Goal: Task Accomplishment & Management: Complete application form

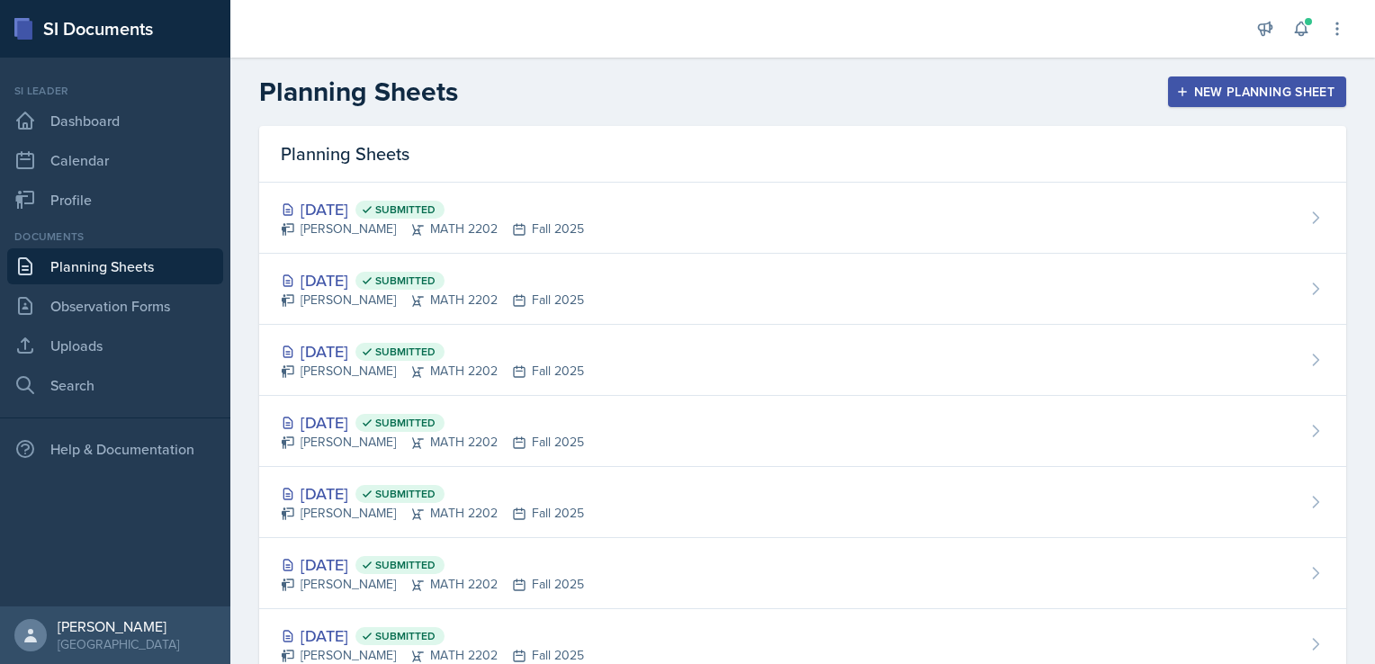
click at [1250, 86] on div "New Planning Sheet" at bounding box center [1256, 92] width 155 height 14
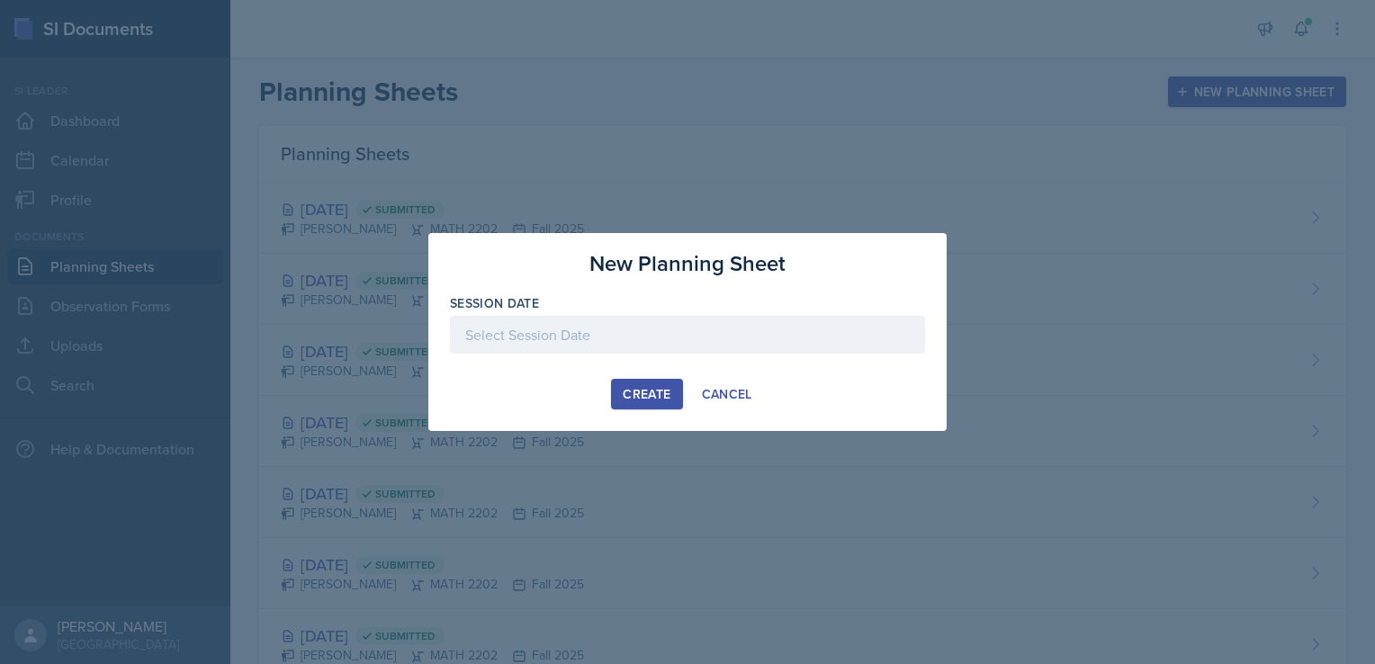
click at [585, 341] on div at bounding box center [687, 335] width 475 height 38
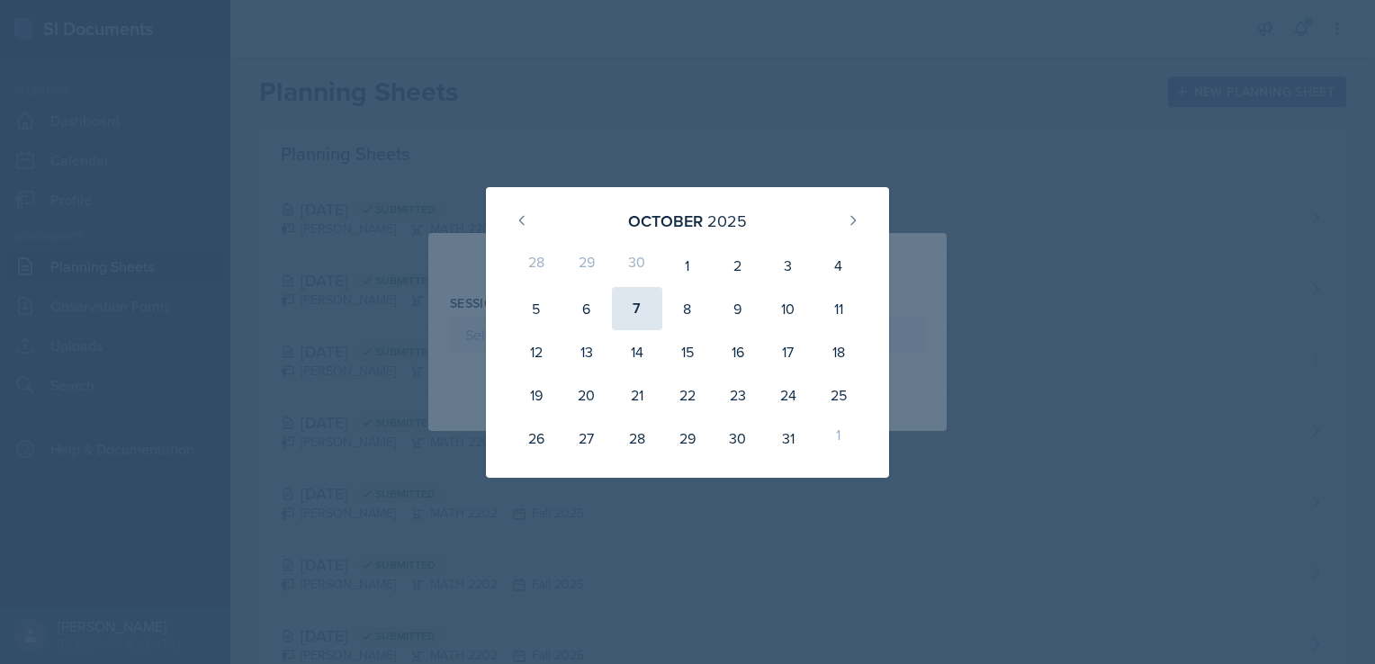
click at [641, 304] on div "7" at bounding box center [637, 308] width 50 height 43
type input "[DATE]"
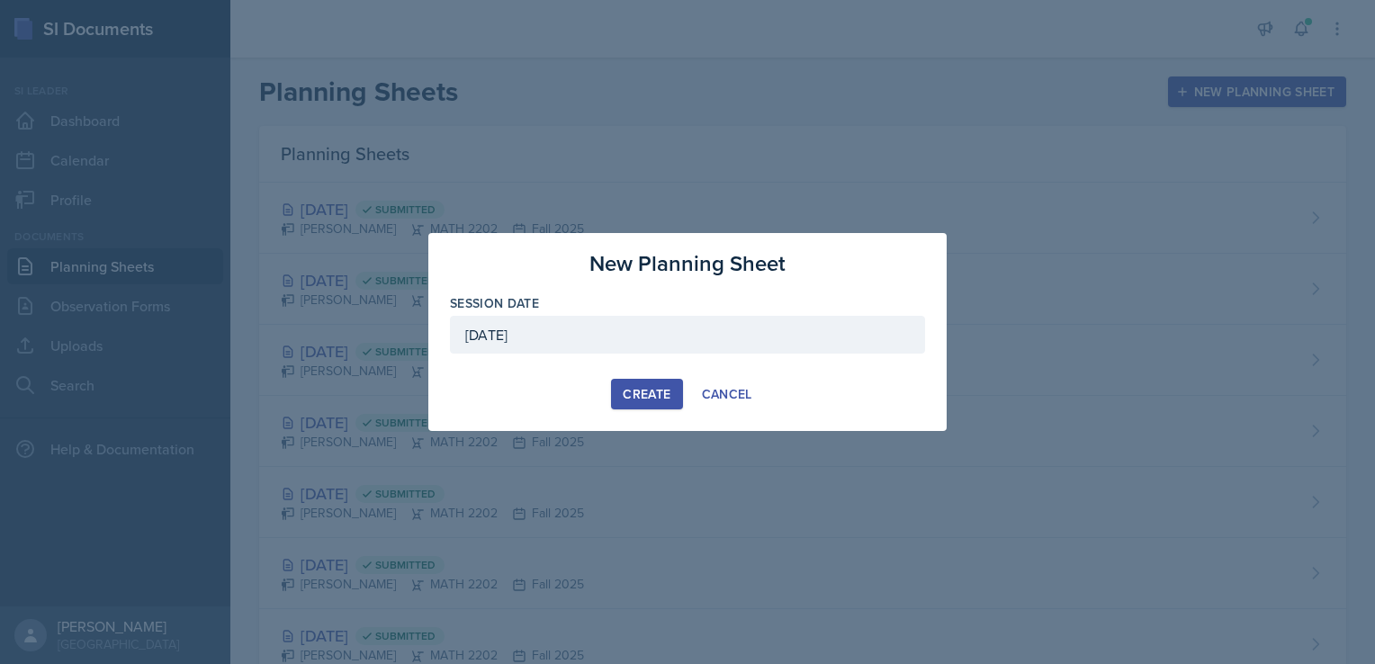
click at [644, 394] on div "Create" at bounding box center [647, 394] width 48 height 14
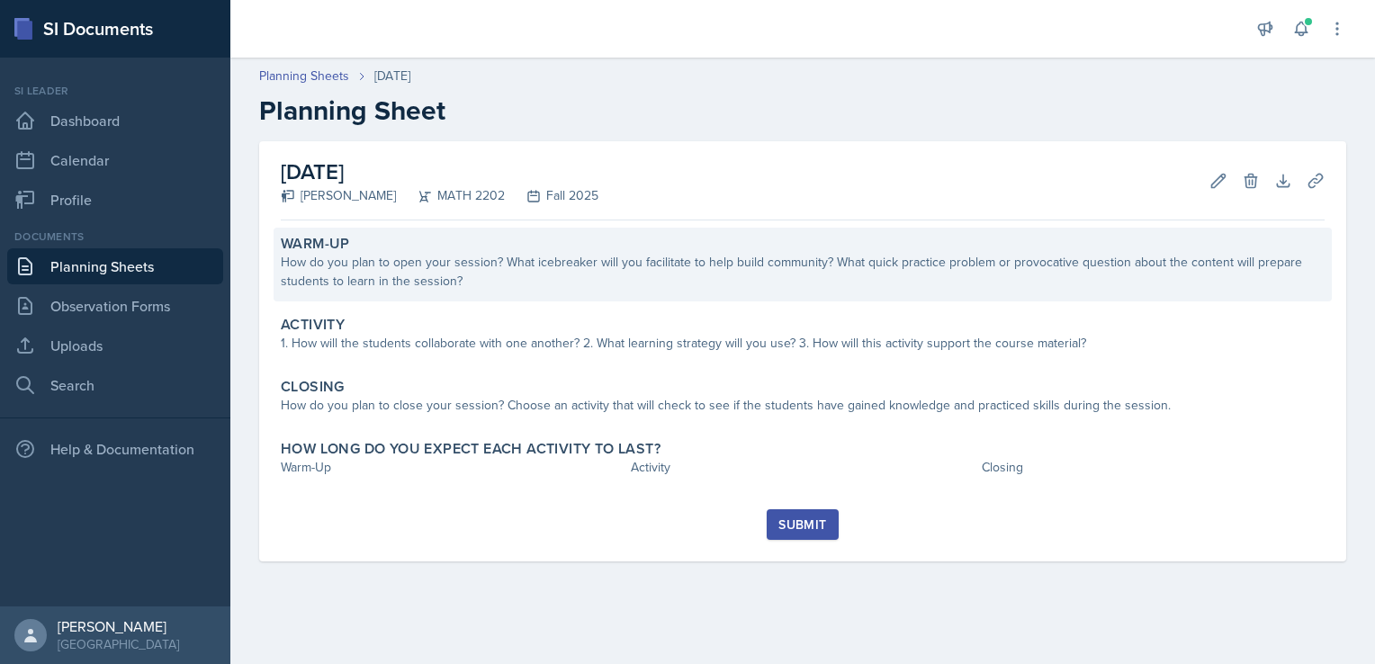
click at [390, 259] on div "How do you plan to open your session? What icebreaker will you facilitate to he…" at bounding box center [803, 272] width 1044 height 38
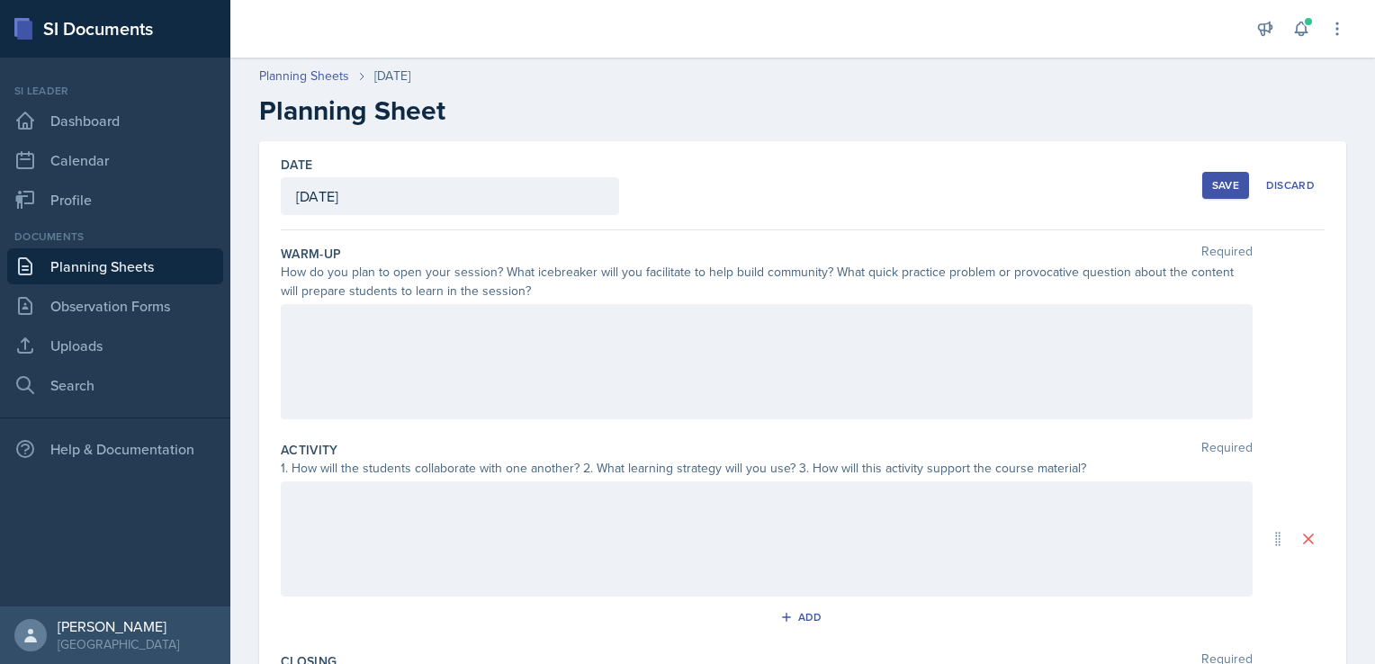
click at [353, 319] on div at bounding box center [767, 361] width 972 height 115
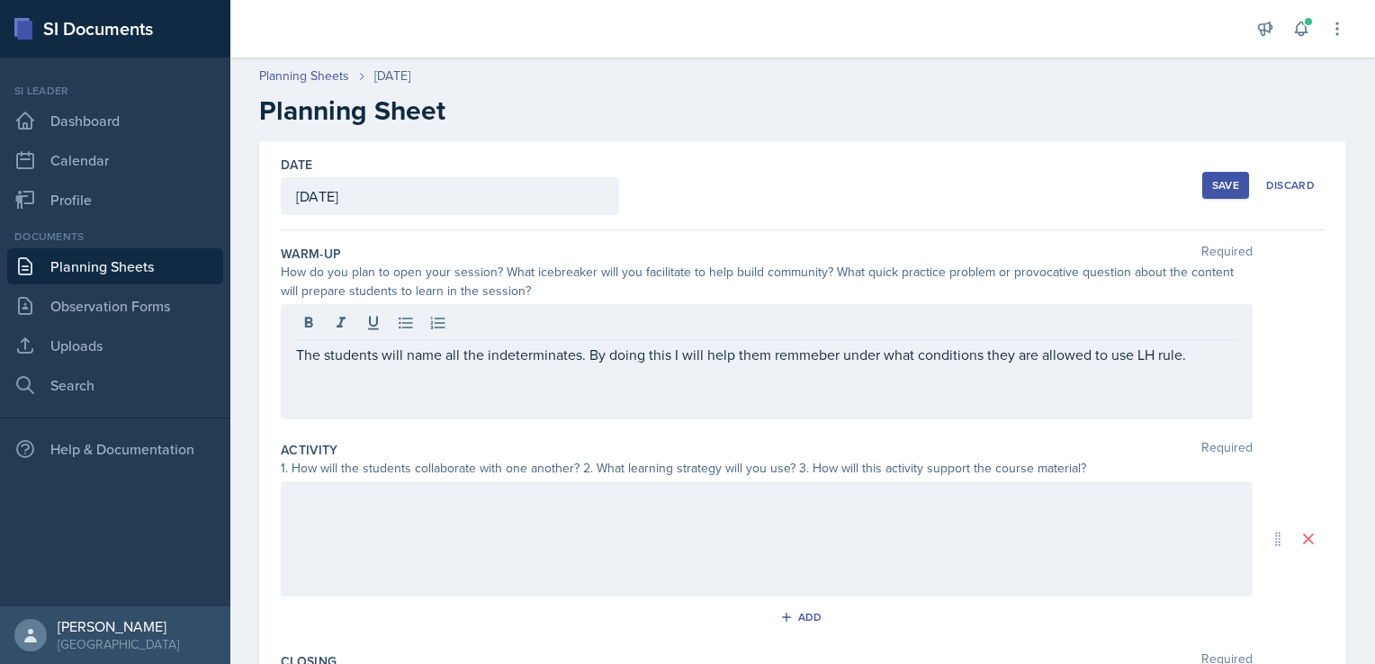
click at [802, 365] on div "The students will name all the indeterminates. By doing this I will help them r…" at bounding box center [767, 361] width 972 height 115
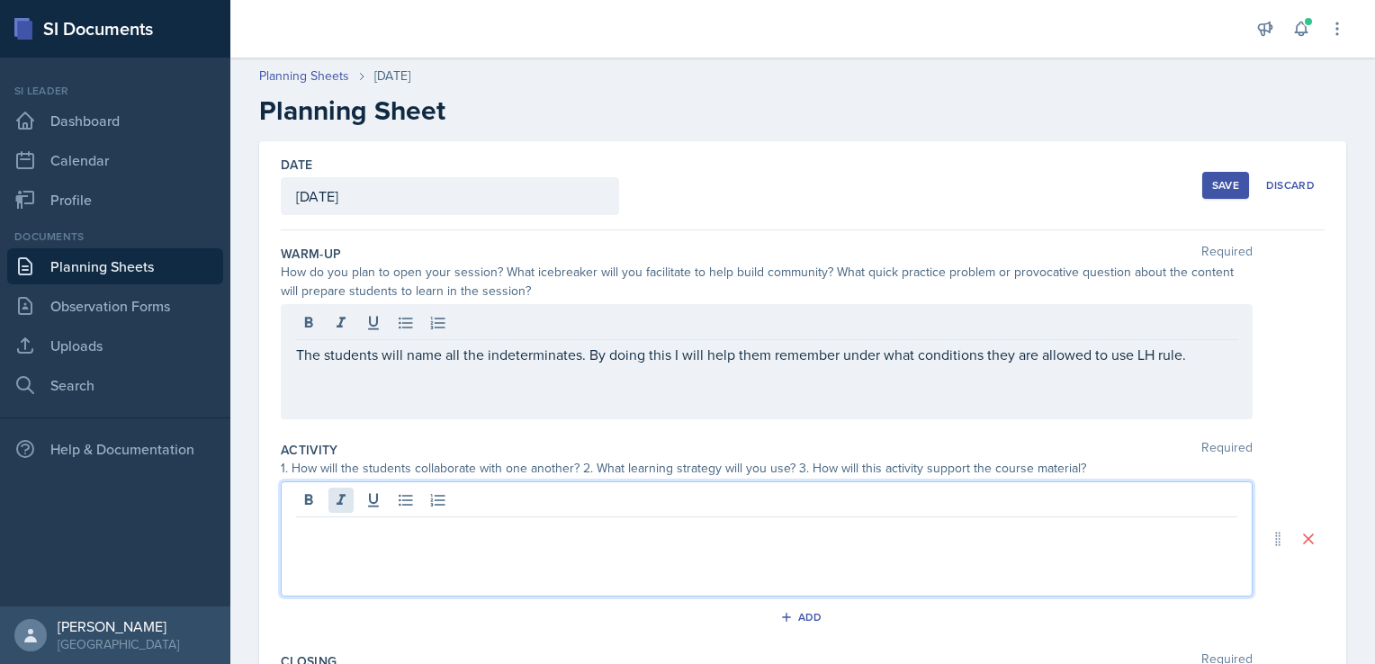
click at [348, 506] on div at bounding box center [767, 538] width 972 height 115
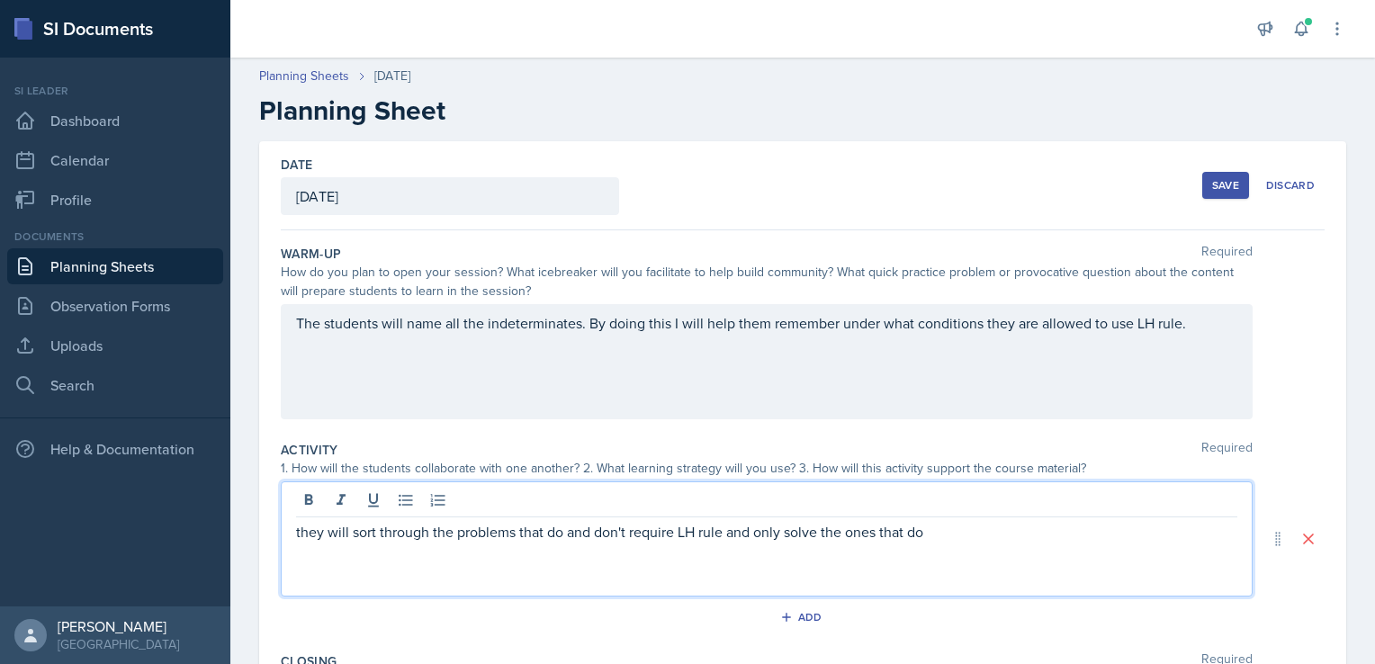
click at [349, 531] on p "they will sort through the problems that do and don't require LH rule and only …" at bounding box center [766, 532] width 941 height 22
click at [1000, 530] on p "they will, in groups, sort through the problems that do and don't require LH ru…" at bounding box center [766, 532] width 941 height 22
click at [393, 556] on p "they will, in groups, sort through the problems that do and don't require LH ru…" at bounding box center [766, 542] width 941 height 43
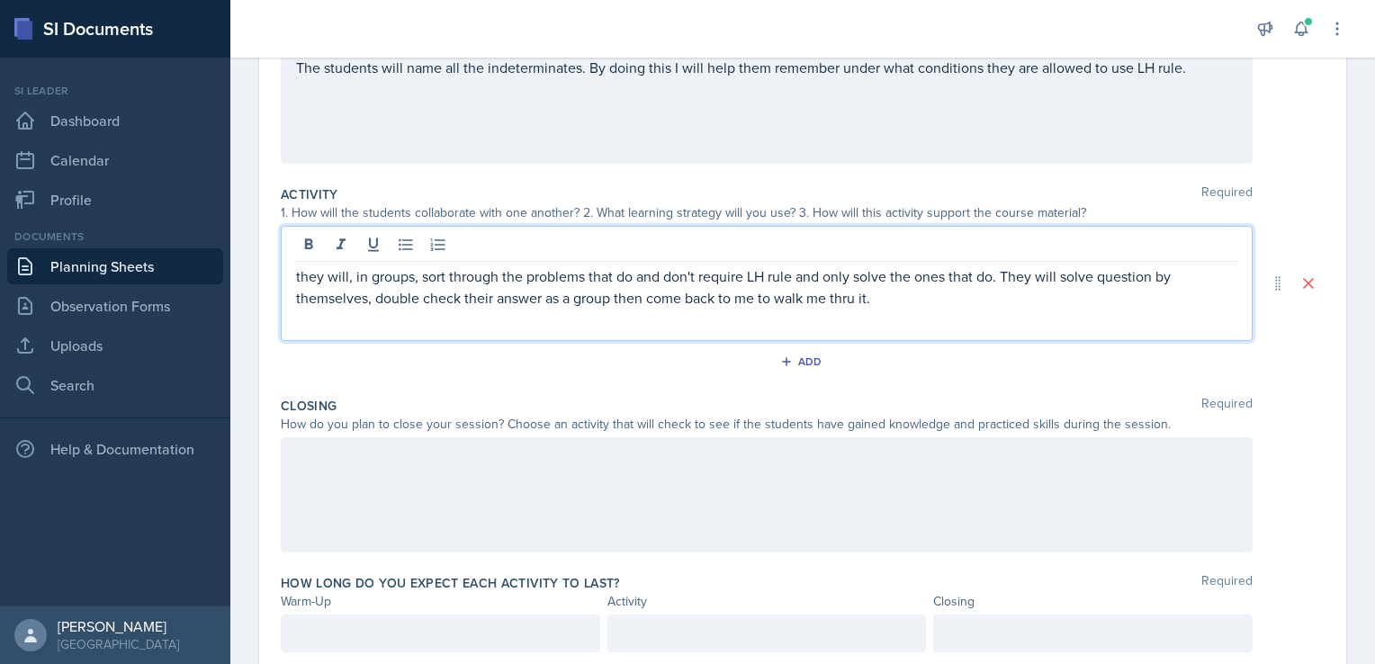
scroll to position [314, 0]
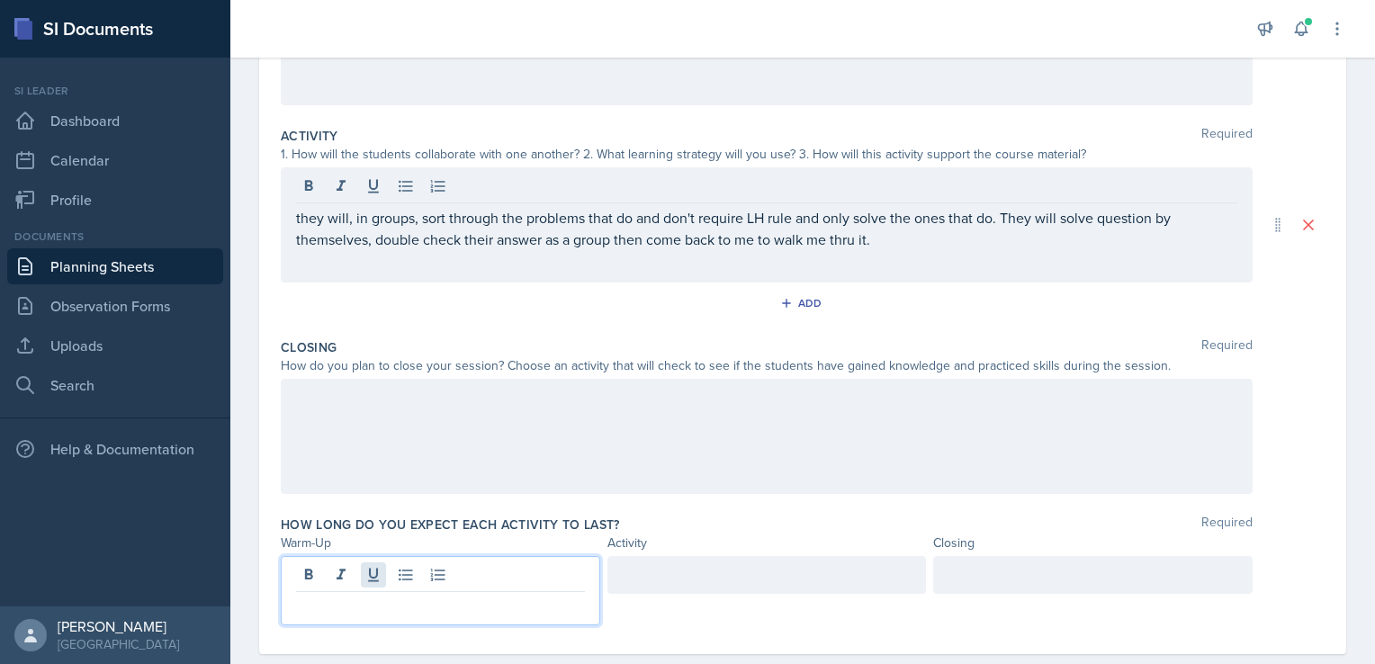
click at [376, 576] on div at bounding box center [440, 590] width 319 height 69
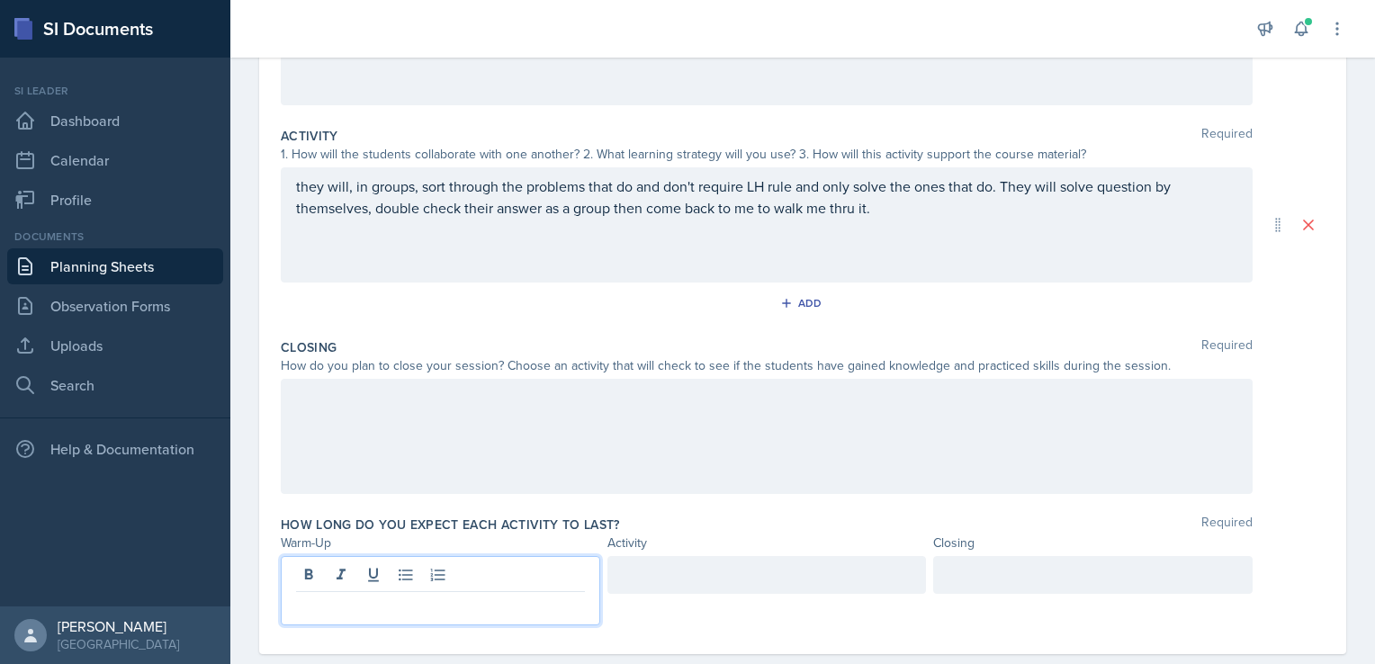
click at [345, 401] on div at bounding box center [767, 436] width 972 height 115
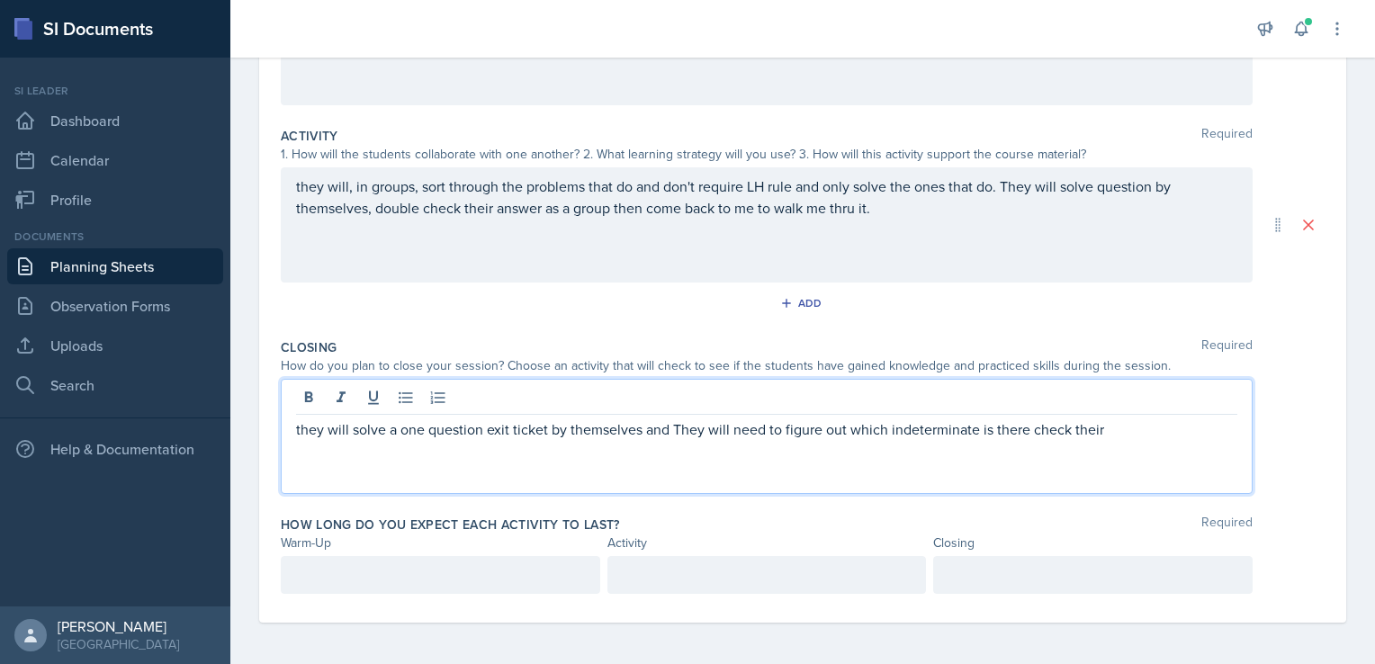
click at [1069, 434] on p "they will solve a one question exit ticket by themselves and They will need to …" at bounding box center [766, 429] width 941 height 22
click at [1031, 429] on p "they will solve a one question exit ticket by themselves and They will need to …" at bounding box center [766, 429] width 941 height 22
click at [352, 578] on div at bounding box center [440, 575] width 319 height 38
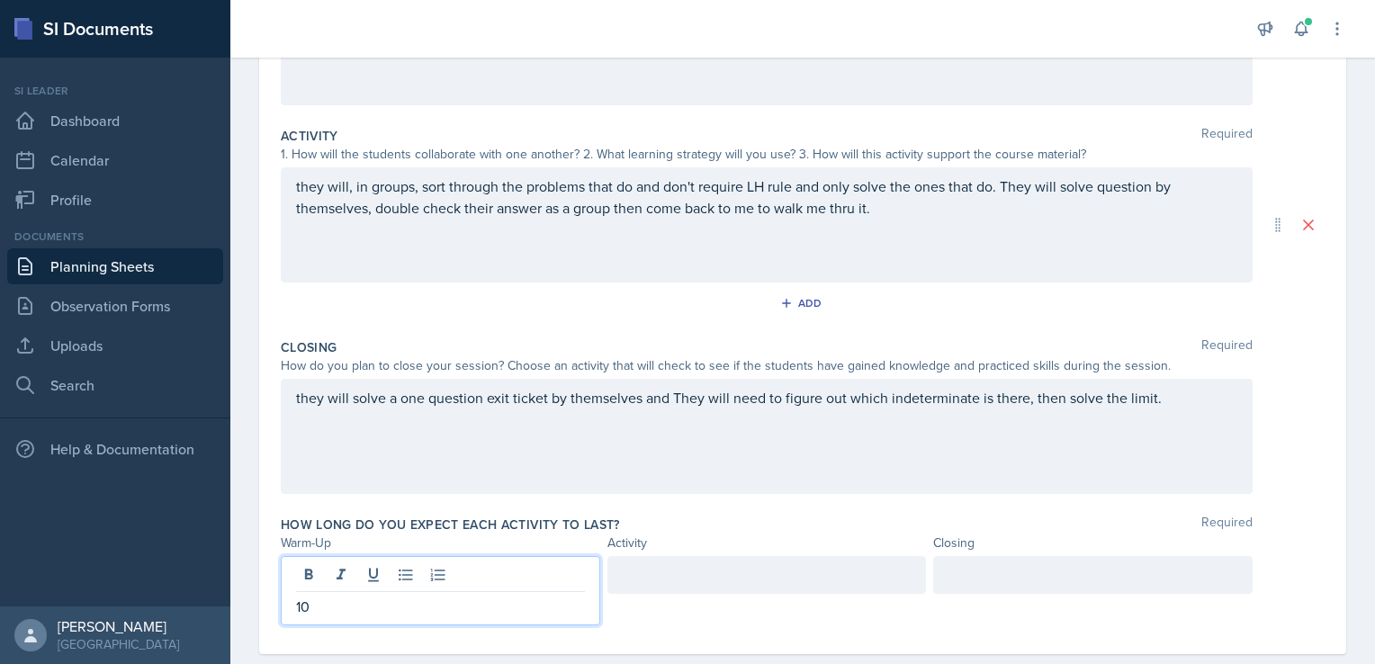
click at [631, 576] on div at bounding box center [766, 575] width 319 height 38
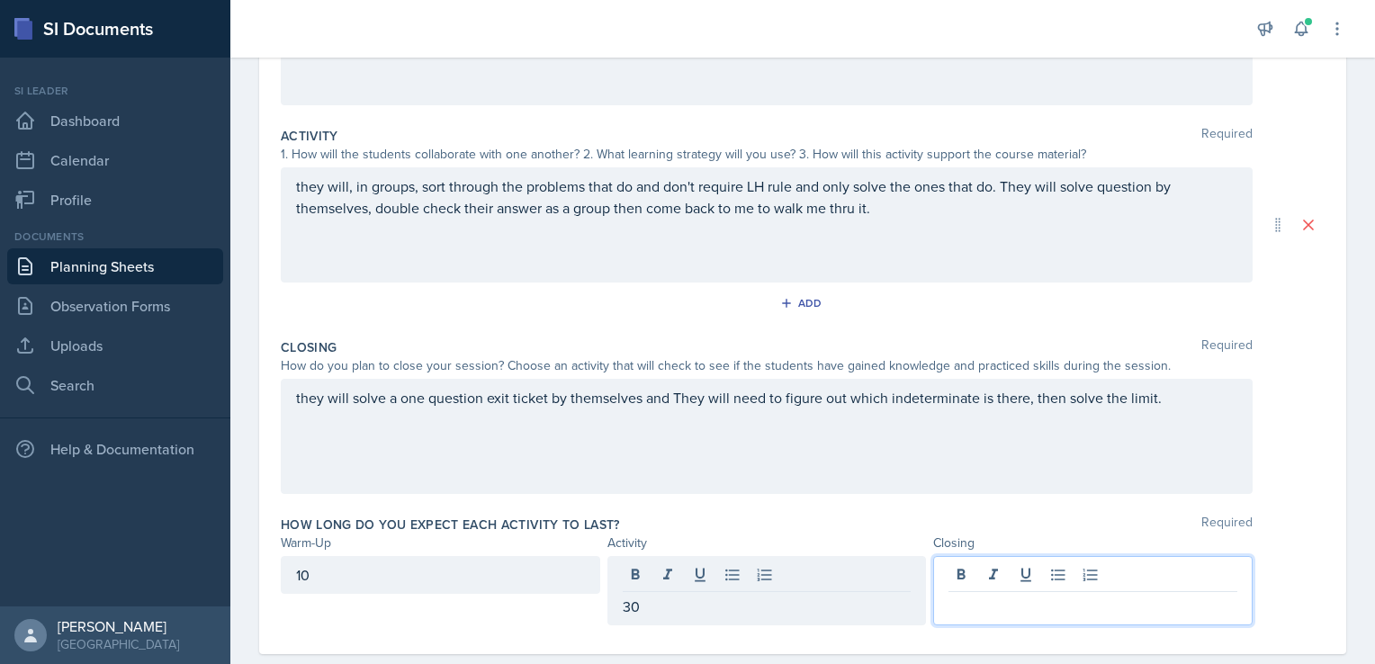
click at [964, 574] on div at bounding box center [1092, 590] width 319 height 69
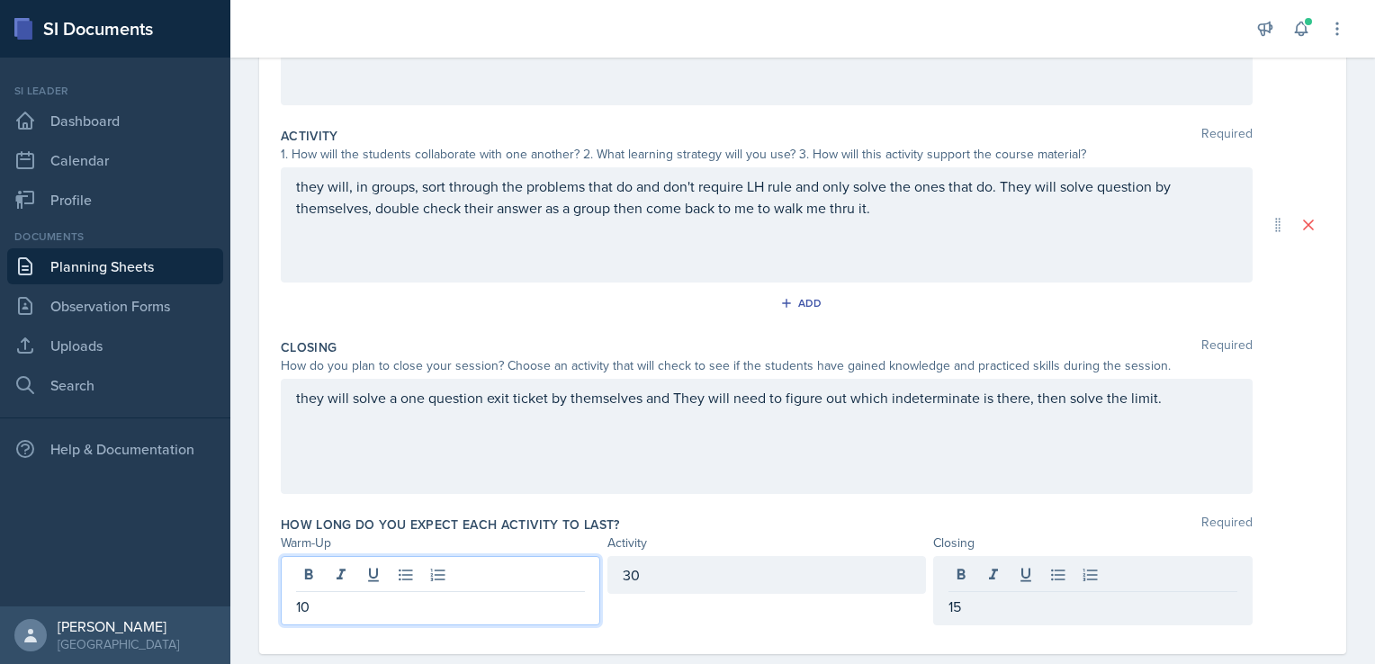
click at [309, 577] on div "10" at bounding box center [440, 590] width 319 height 69
click at [810, 516] on div "How long do you expect each activity to last? Required" at bounding box center [803, 524] width 1044 height 18
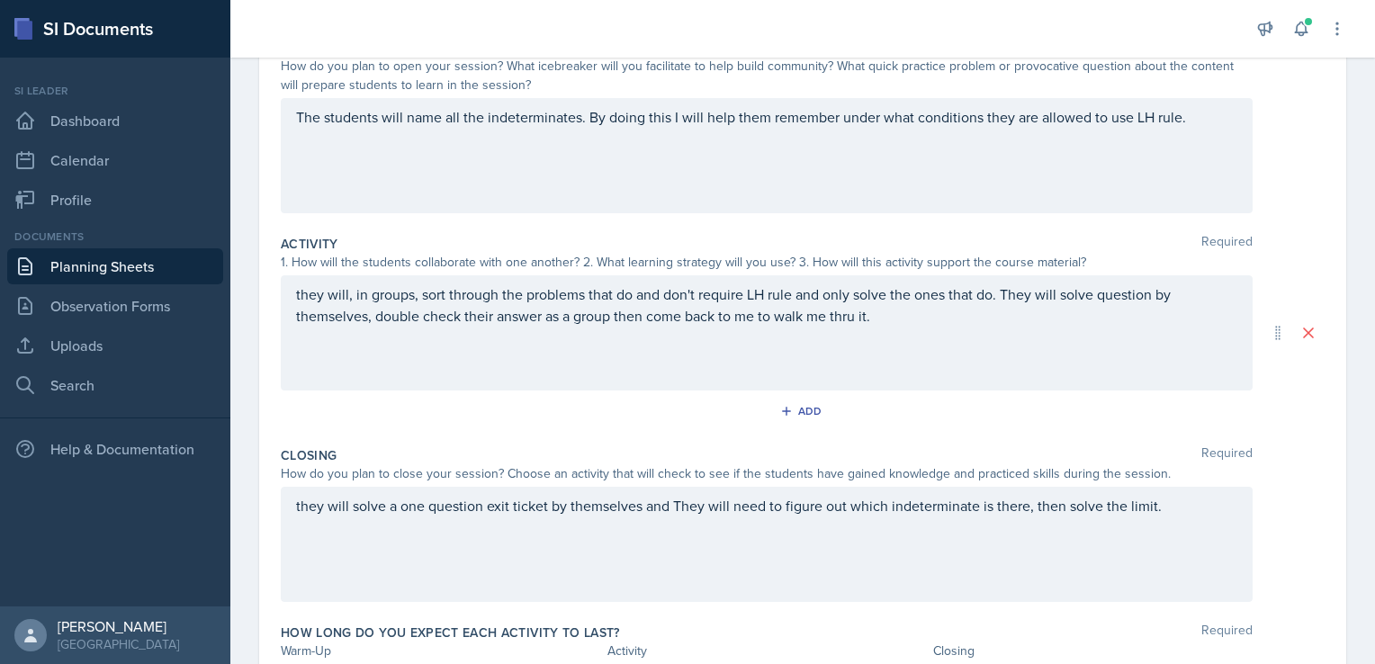
scroll to position [0, 0]
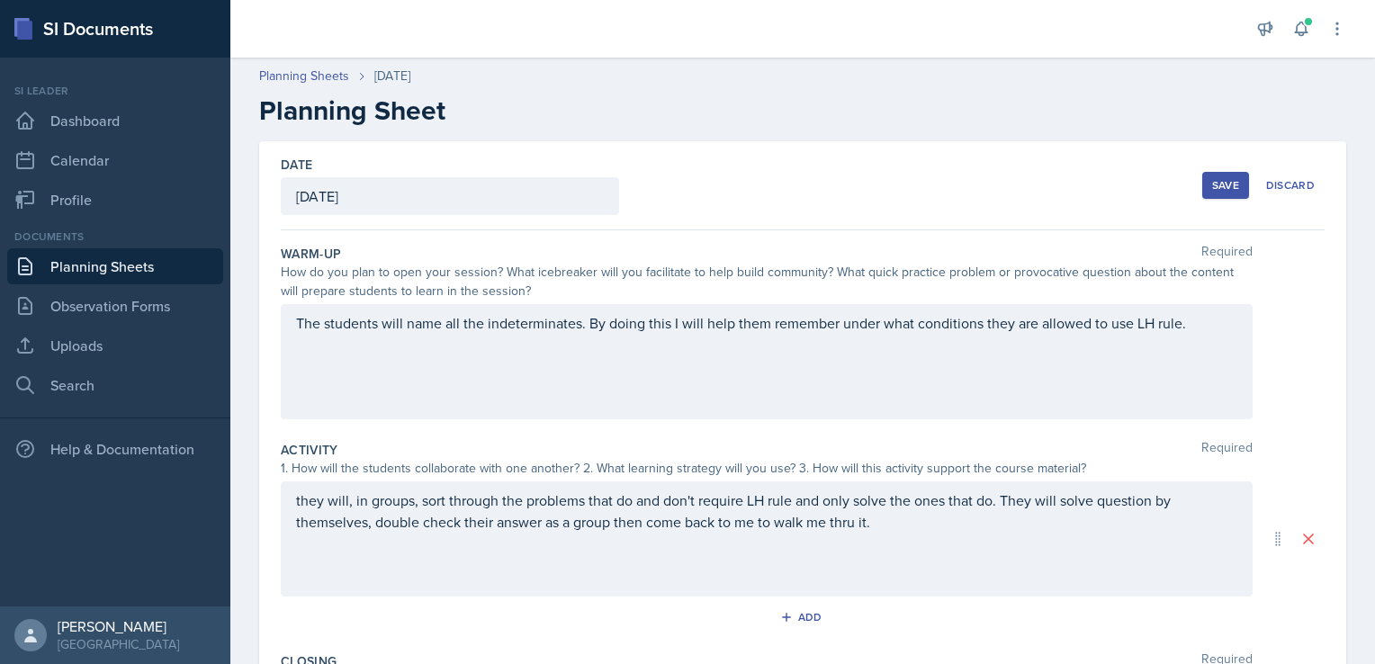
click at [1202, 172] on button "Save" at bounding box center [1225, 185] width 47 height 27
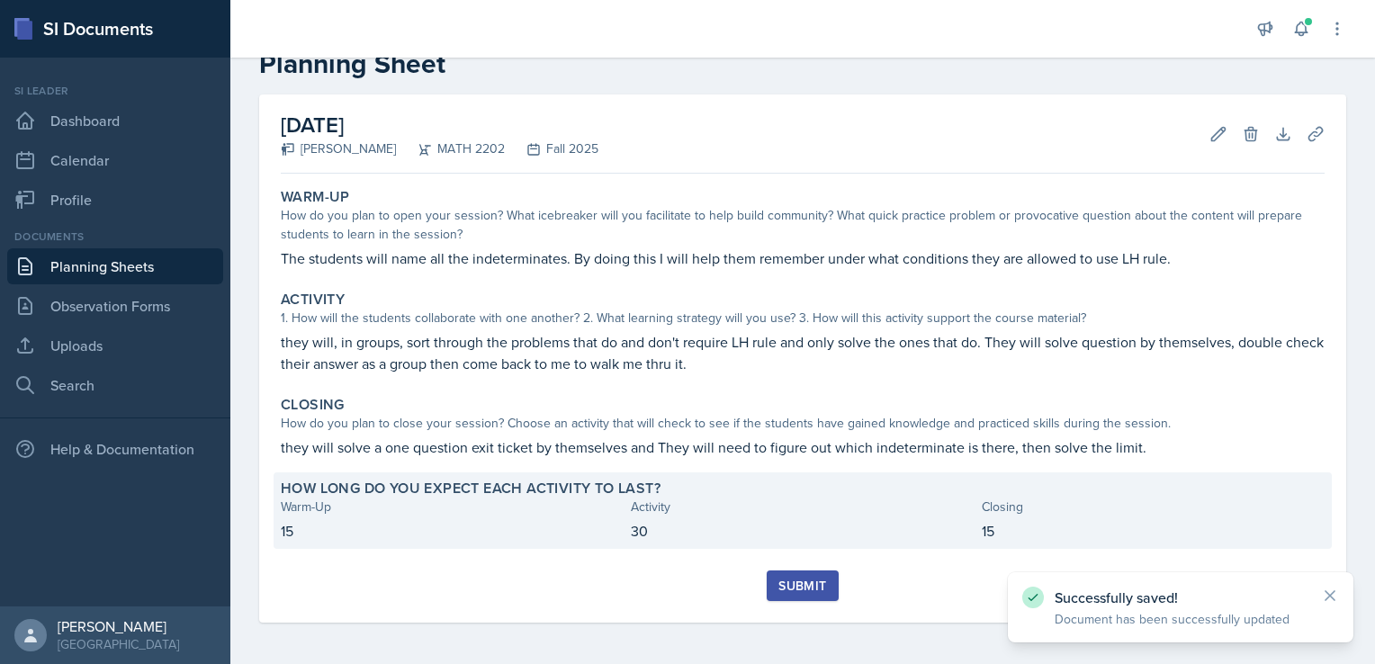
scroll to position [47, 0]
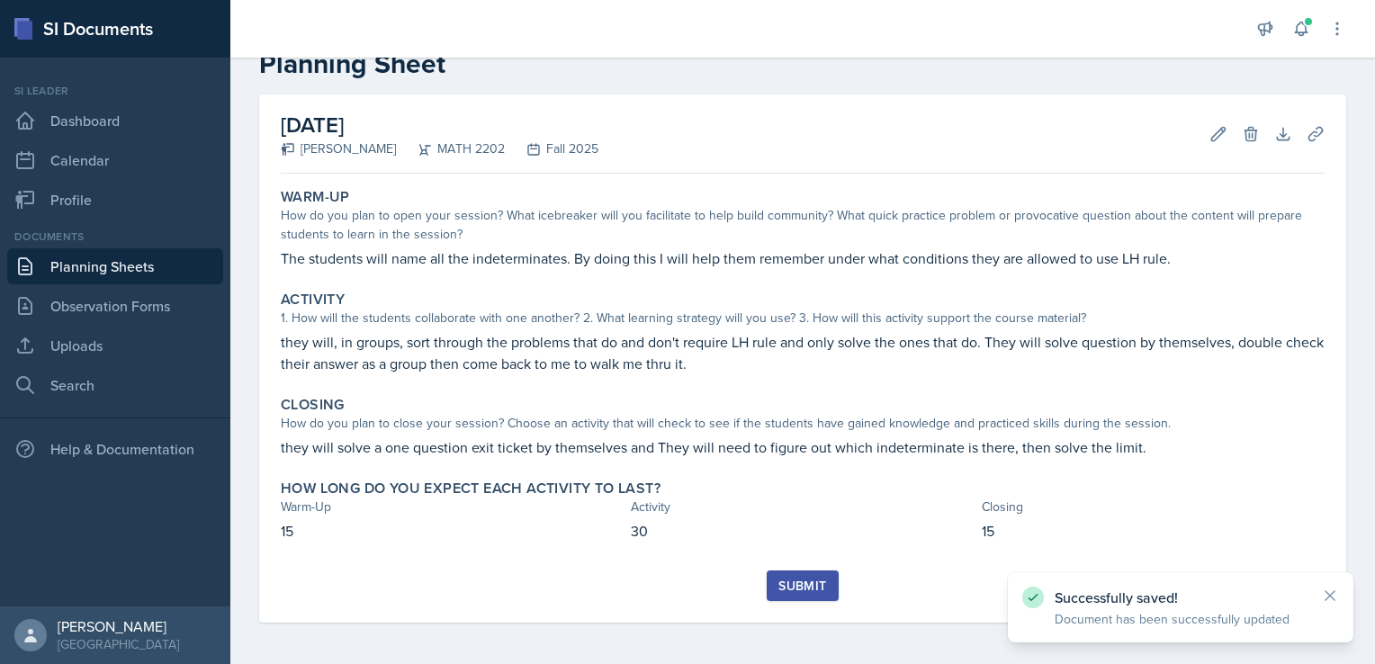
click at [815, 580] on div "Submit" at bounding box center [802, 585] width 48 height 14
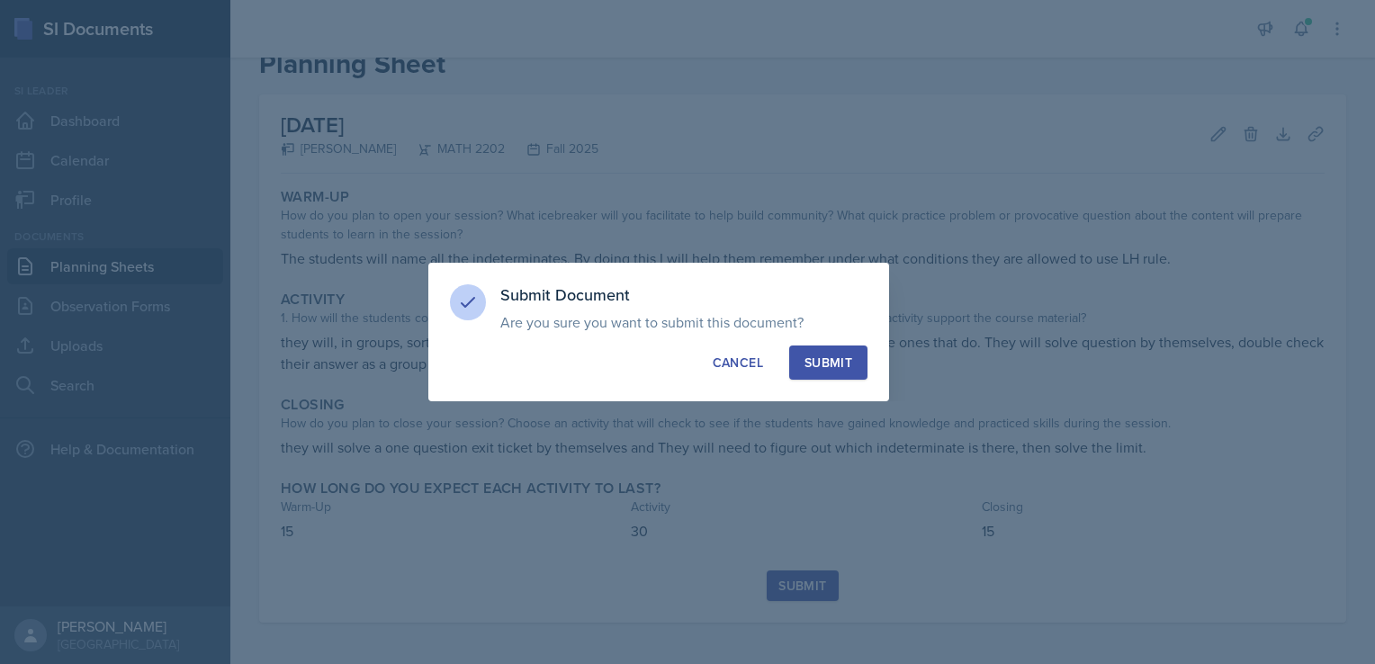
click at [837, 360] on div "Submit" at bounding box center [828, 363] width 48 height 18
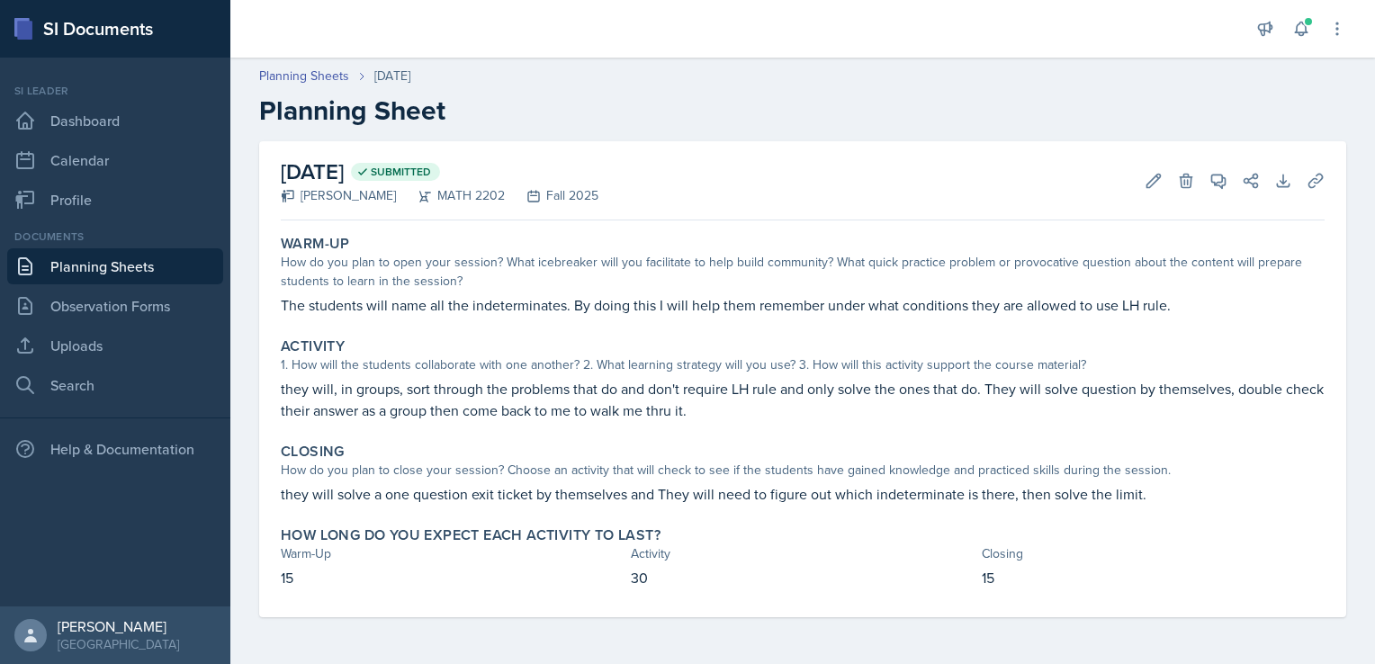
click at [622, 113] on h2 "Planning Sheet" at bounding box center [802, 110] width 1087 height 32
click at [83, 339] on link "Uploads" at bounding box center [115, 345] width 216 height 36
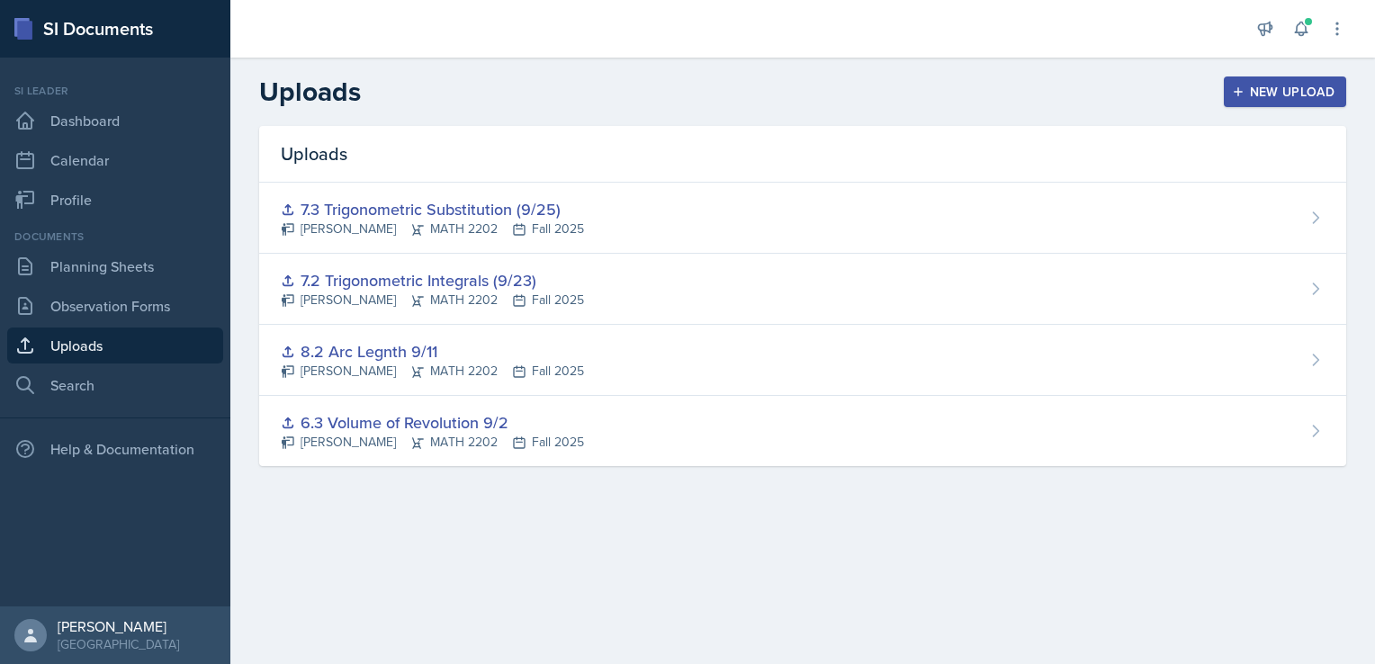
click at [1249, 90] on div "New Upload" at bounding box center [1285, 92] width 100 height 14
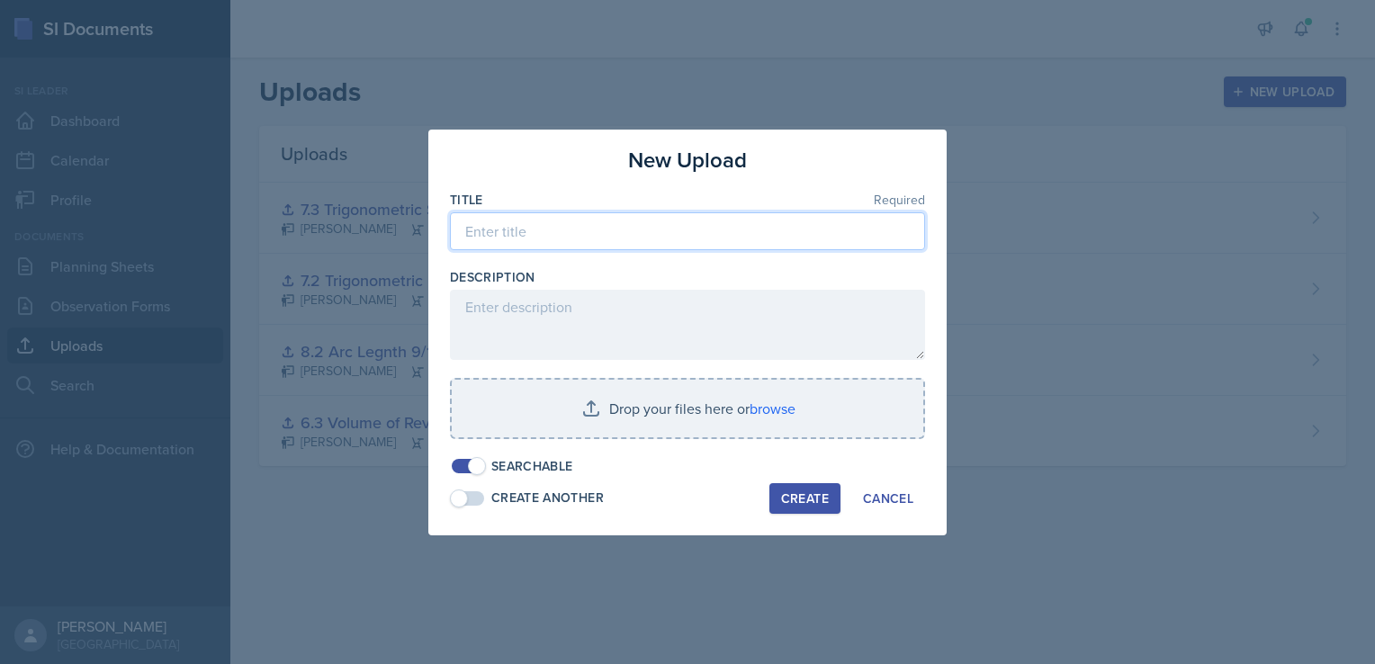
click at [531, 238] on input at bounding box center [687, 231] width 475 height 38
type input "4.5 L'Hospital Rule 10/7"
click at [802, 502] on div "Create" at bounding box center [805, 498] width 48 height 14
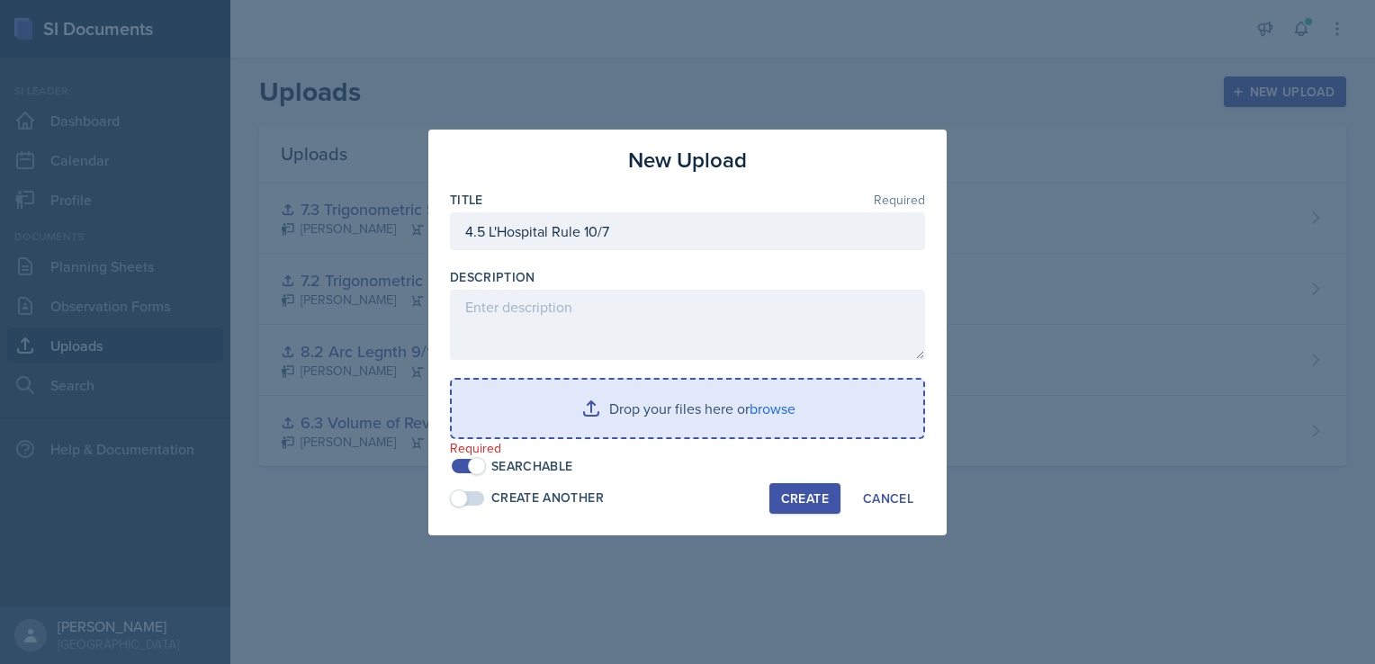
click at [738, 402] on input "file" at bounding box center [687, 409] width 471 height 58
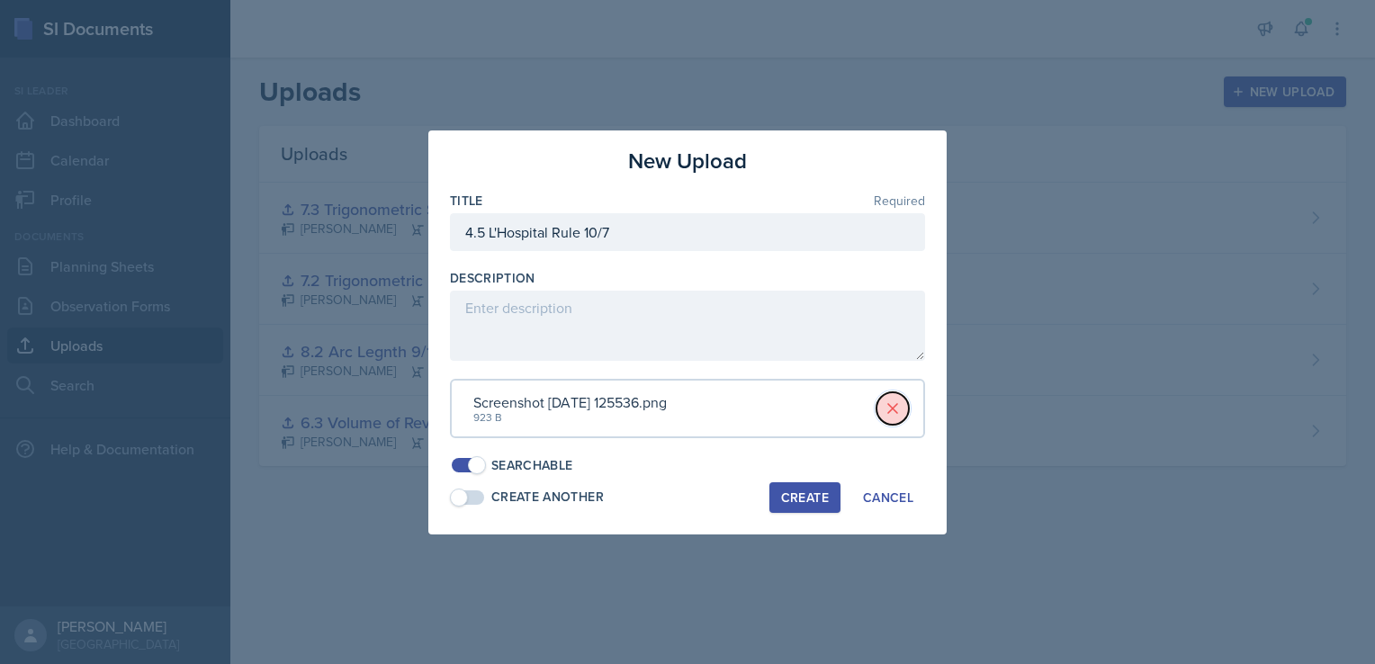
click at [892, 400] on icon at bounding box center [892, 408] width 18 height 18
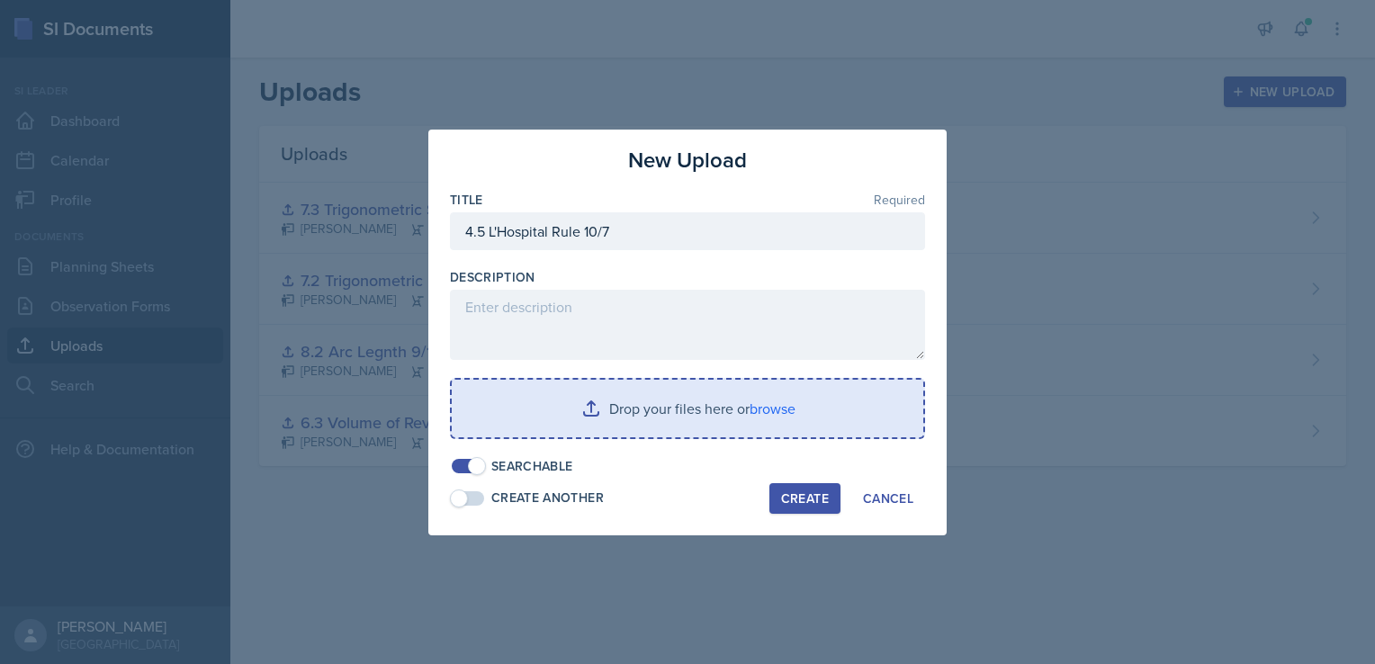
click at [776, 408] on input "file" at bounding box center [687, 409] width 471 height 58
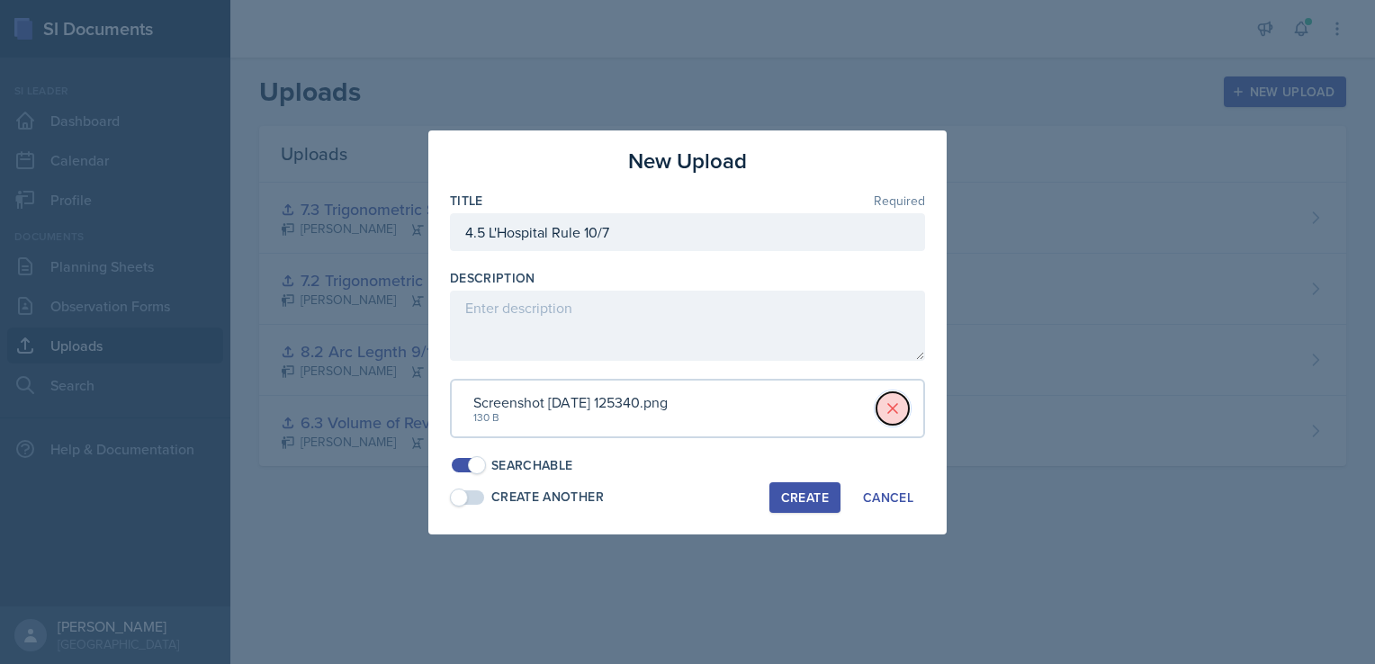
click at [895, 406] on icon at bounding box center [892, 408] width 9 height 9
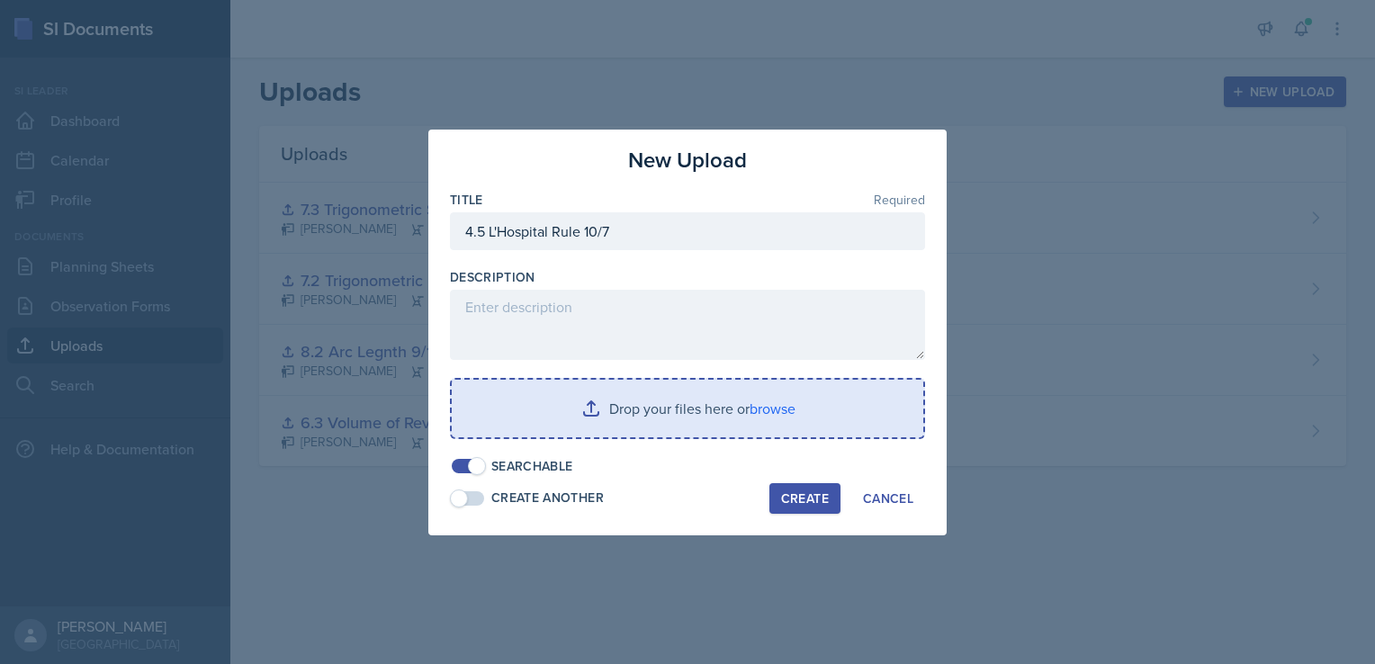
click at [778, 404] on input "file" at bounding box center [687, 409] width 471 height 58
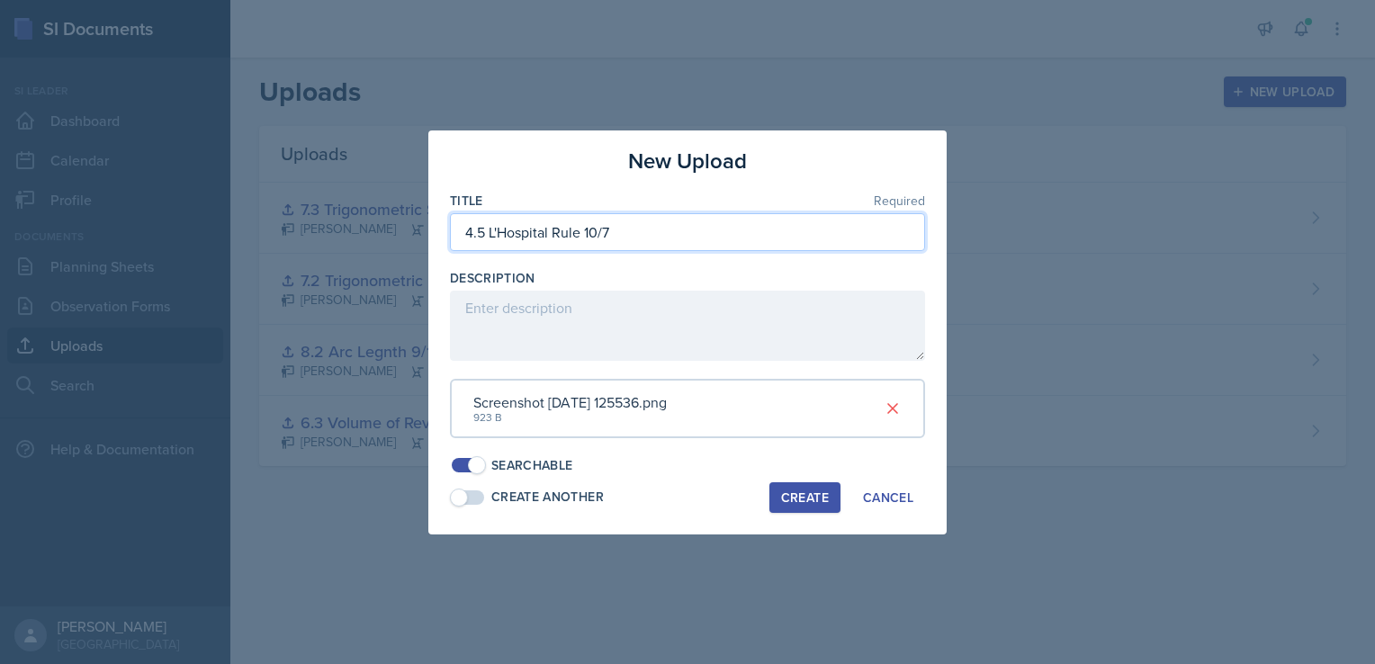
drag, startPoint x: 619, startPoint y: 232, endPoint x: 457, endPoint y: 218, distance: 162.6
click at [457, 218] on input "4.5 L'Hospital Rule 10/7" at bounding box center [687, 232] width 475 height 38
click at [790, 497] on div "Create" at bounding box center [805, 497] width 48 height 14
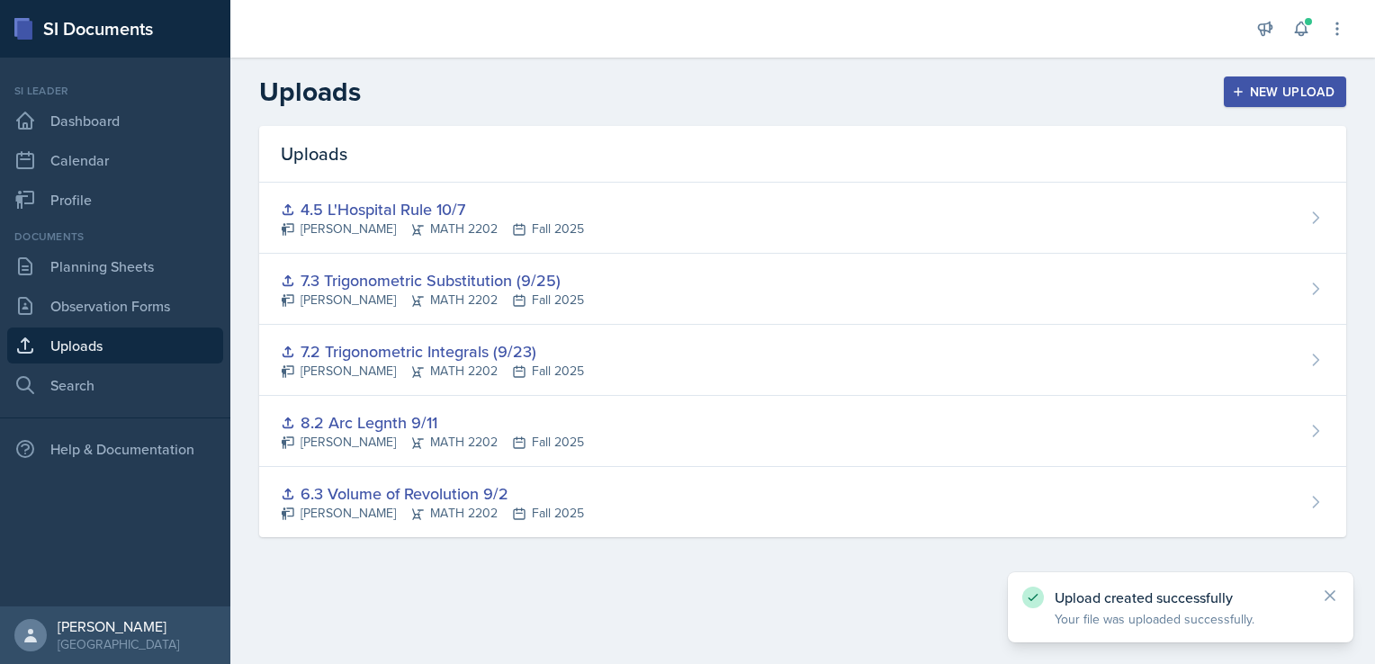
click at [1285, 94] on div "New Upload" at bounding box center [1285, 92] width 100 height 14
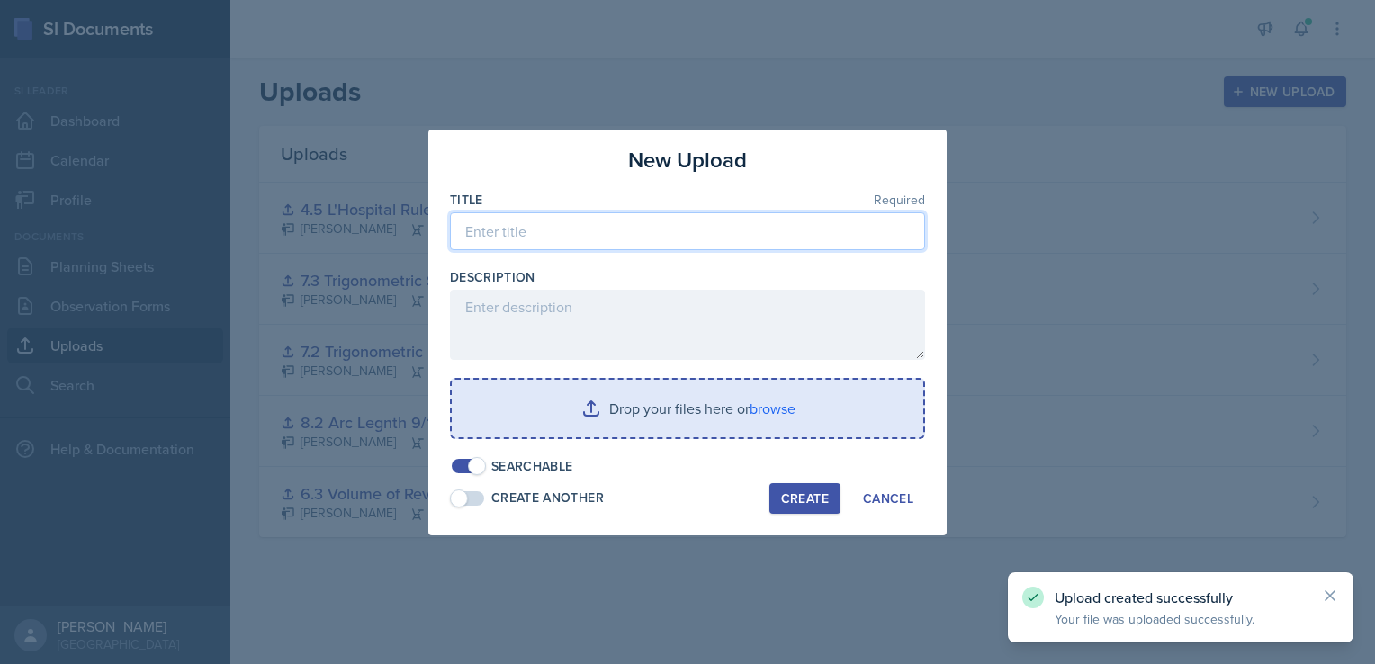
click at [556, 231] on input at bounding box center [687, 231] width 475 height 38
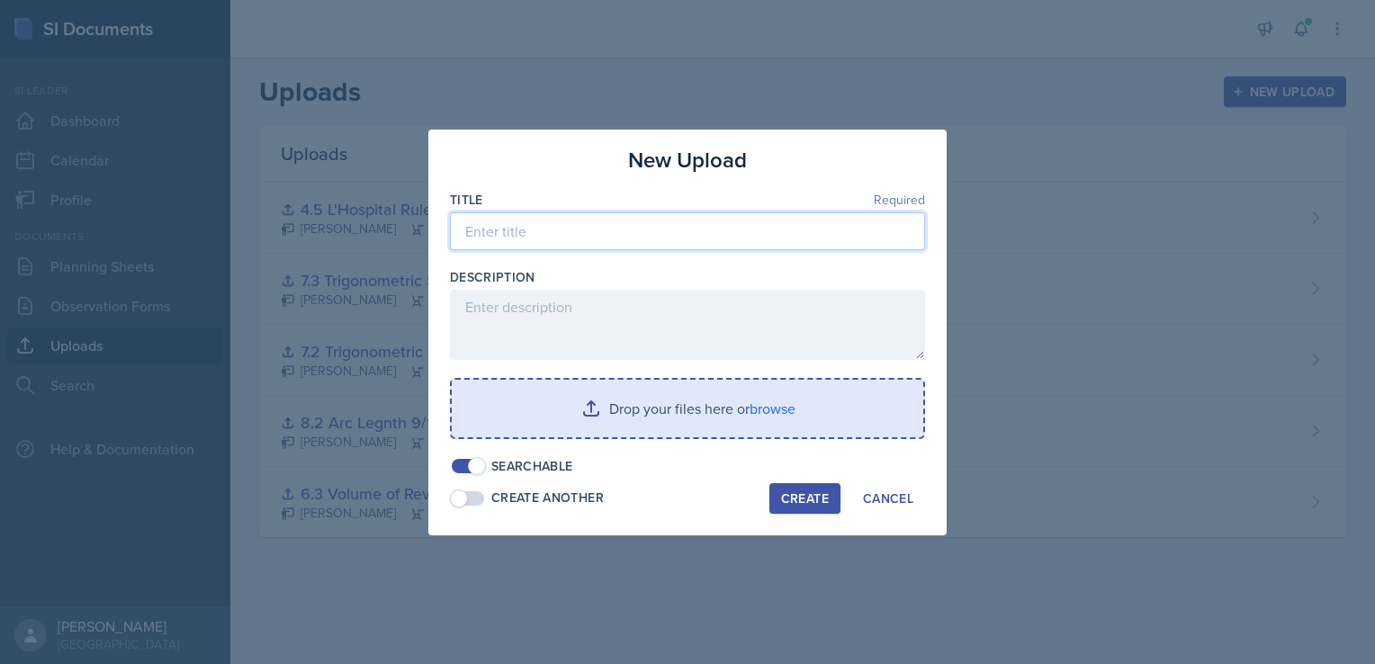
paste input "4.5 L'Hospital Rule 10/7"
type input "4.5 L'Hospital Rule 10/7"
click at [778, 406] on input "file" at bounding box center [687, 409] width 471 height 58
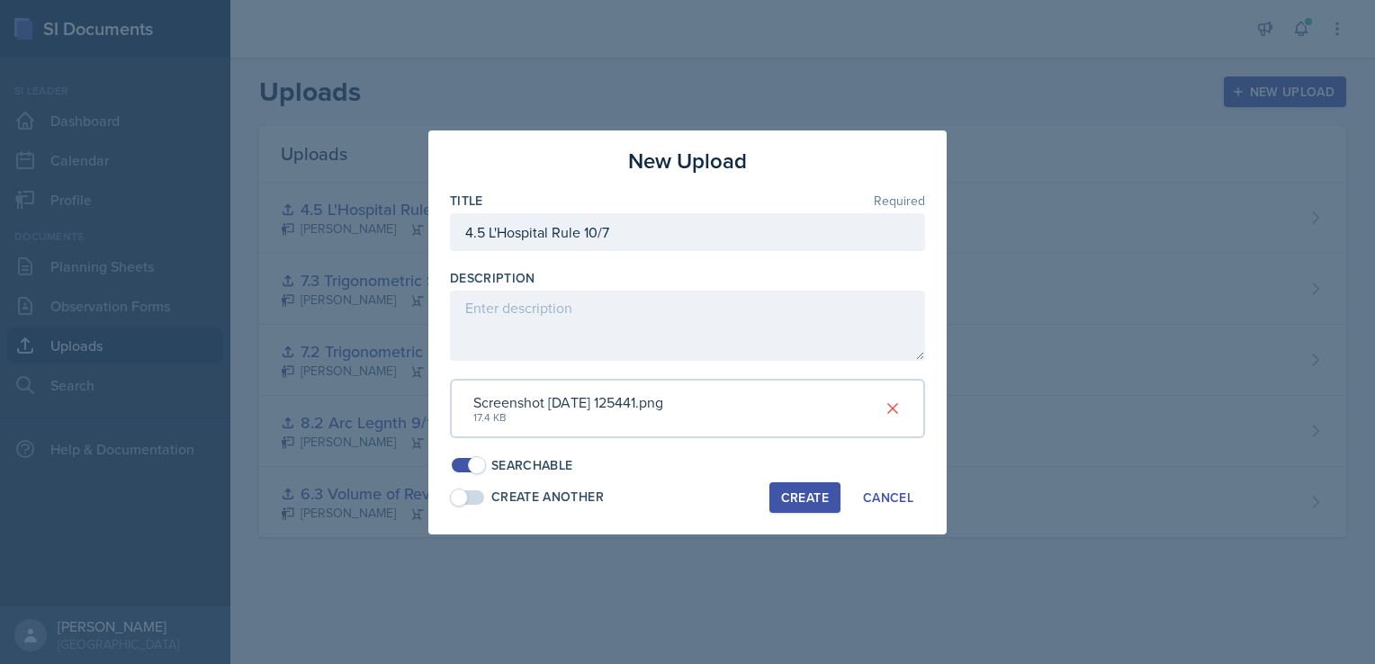
click at [788, 491] on div "Create" at bounding box center [805, 497] width 48 height 14
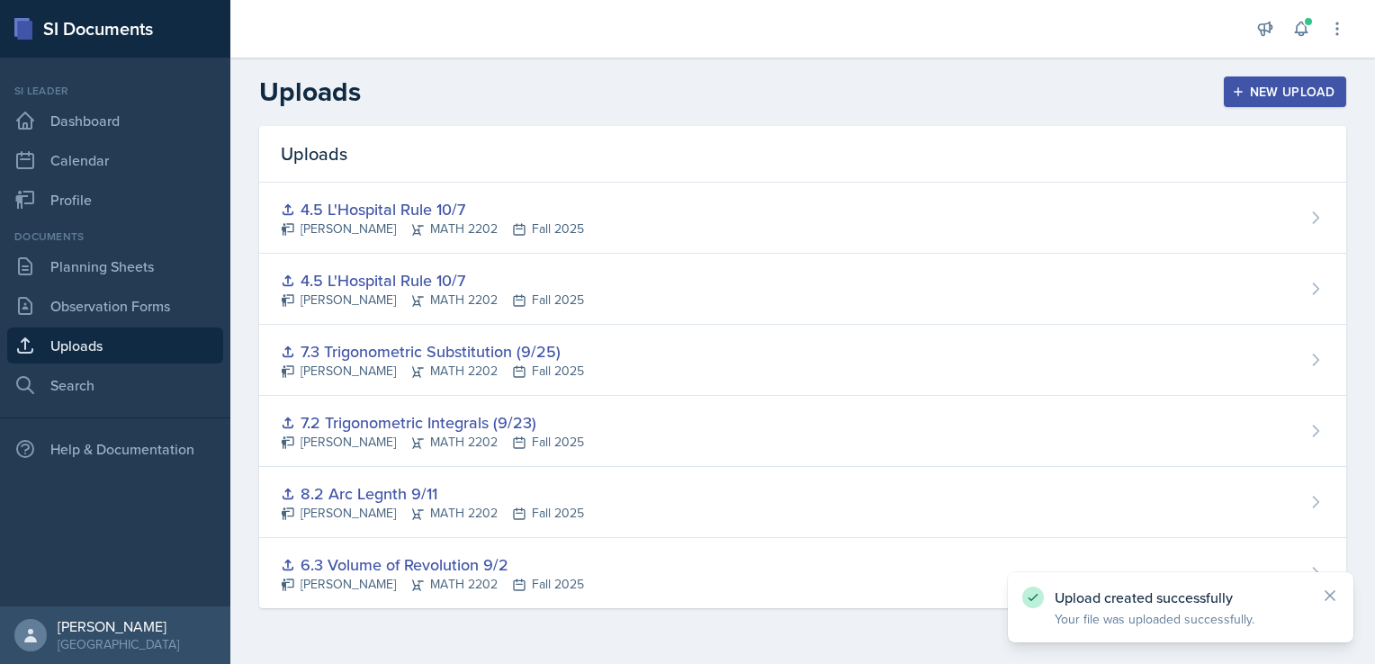
click at [1295, 103] on button "New Upload" at bounding box center [1284, 91] width 123 height 31
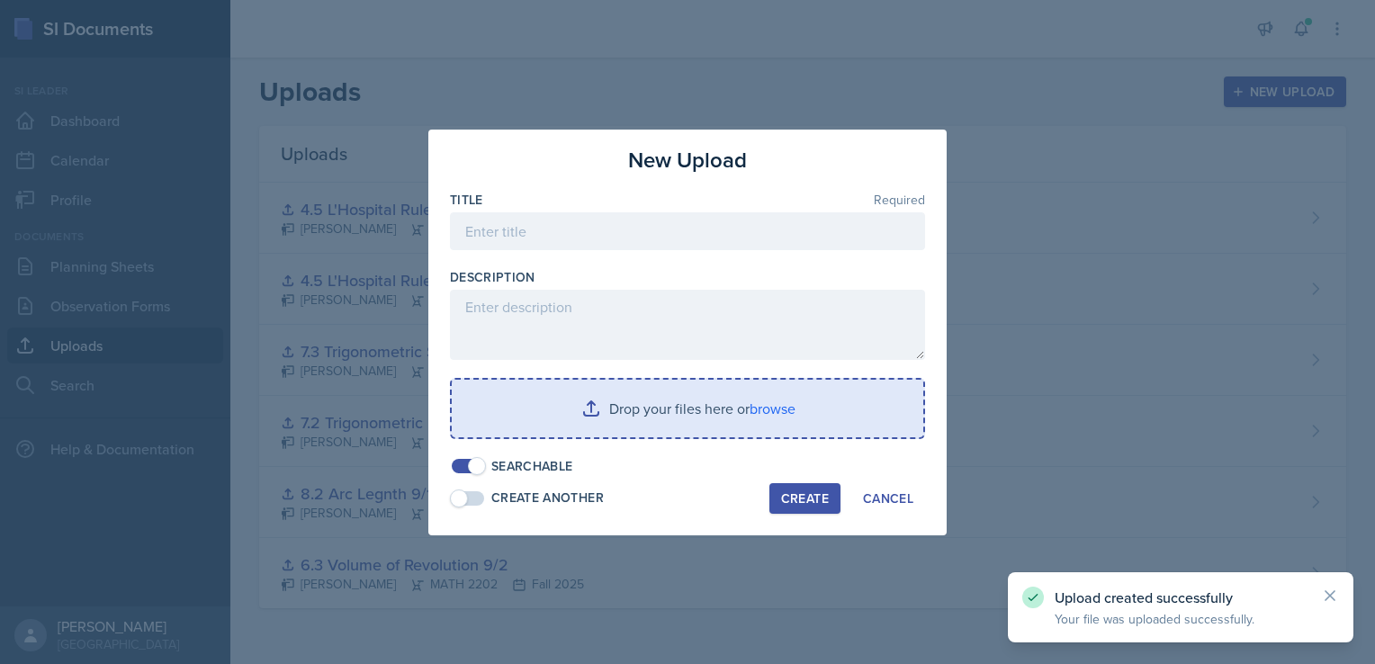
click at [771, 409] on input "file" at bounding box center [687, 409] width 471 height 58
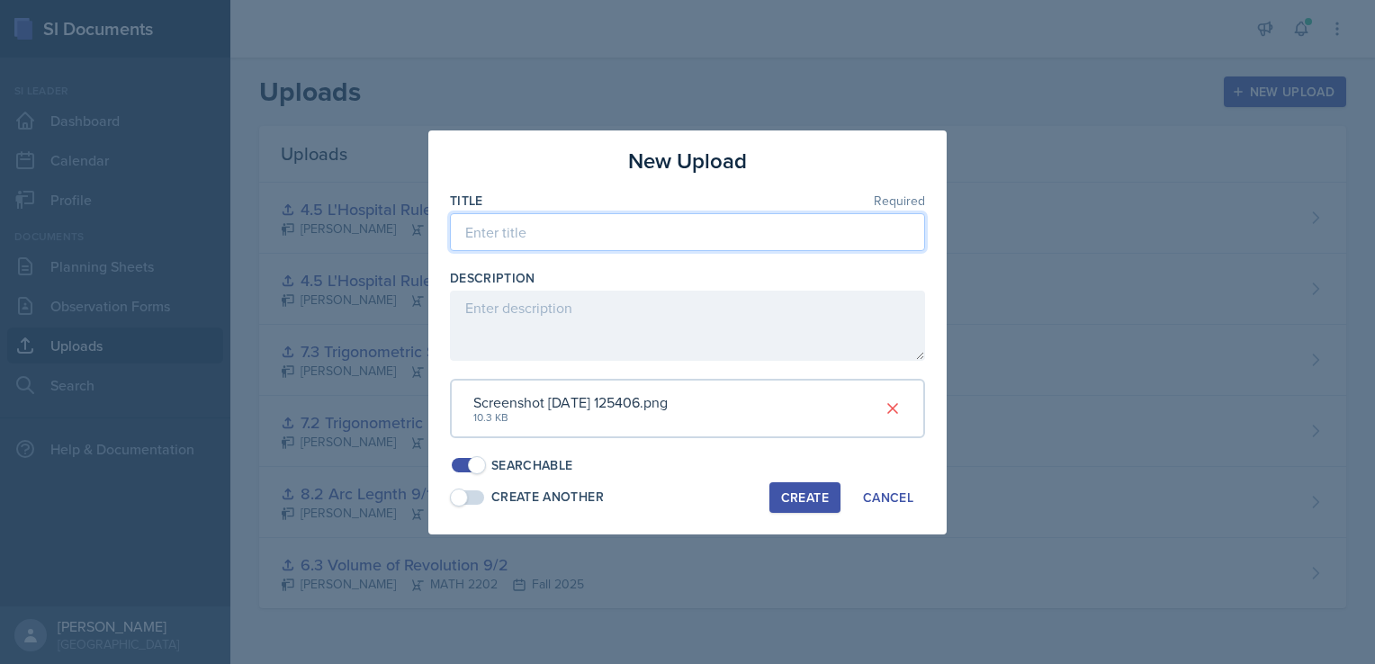
click at [615, 239] on input at bounding box center [687, 232] width 475 height 38
paste input "4.5 L'Hospital Rule 10/7"
type input "4.5 L'Hospital Rule 10/7"
click at [802, 498] on div "Create" at bounding box center [805, 497] width 48 height 14
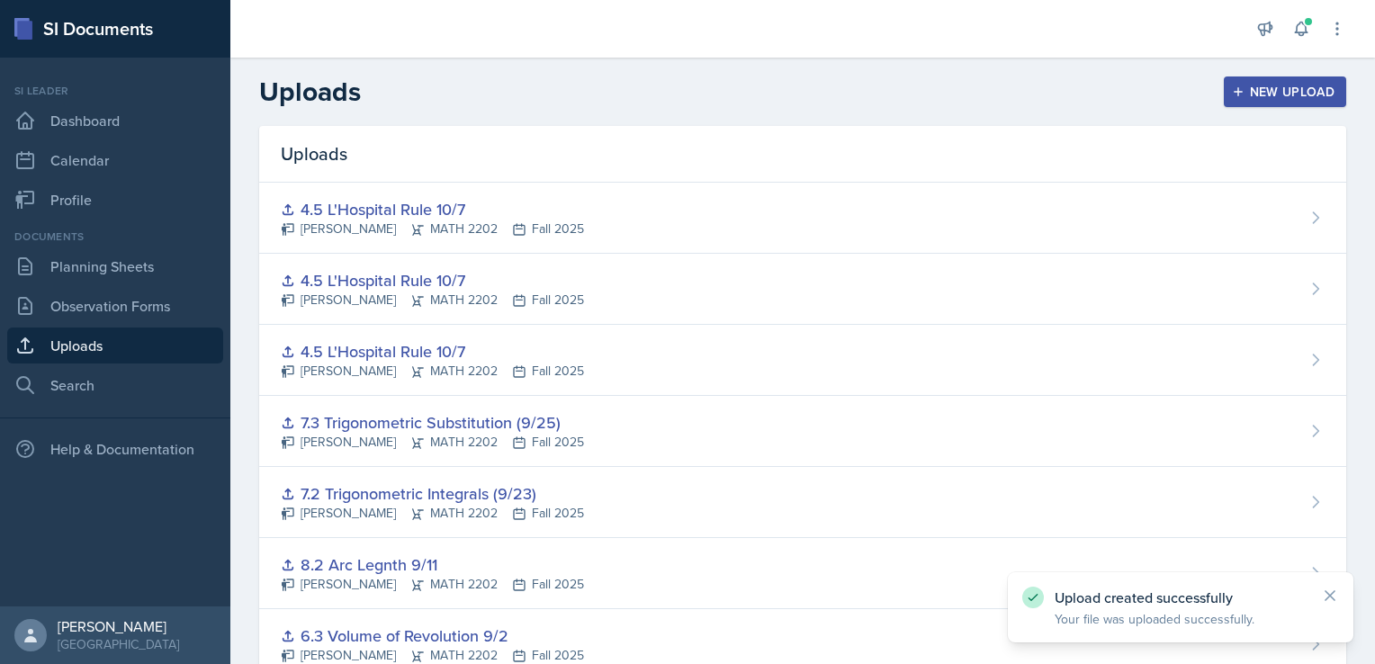
click at [1281, 96] on div "New Upload" at bounding box center [1285, 92] width 100 height 14
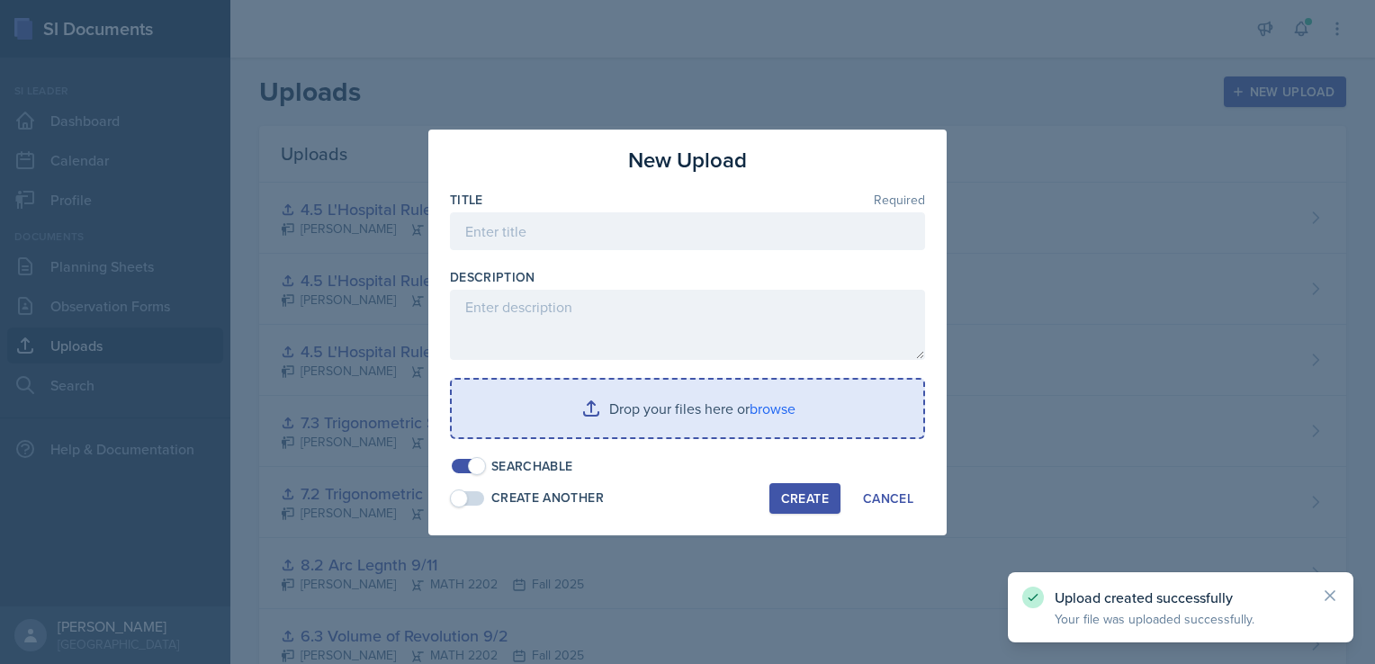
click at [766, 395] on input "file" at bounding box center [687, 409] width 471 height 58
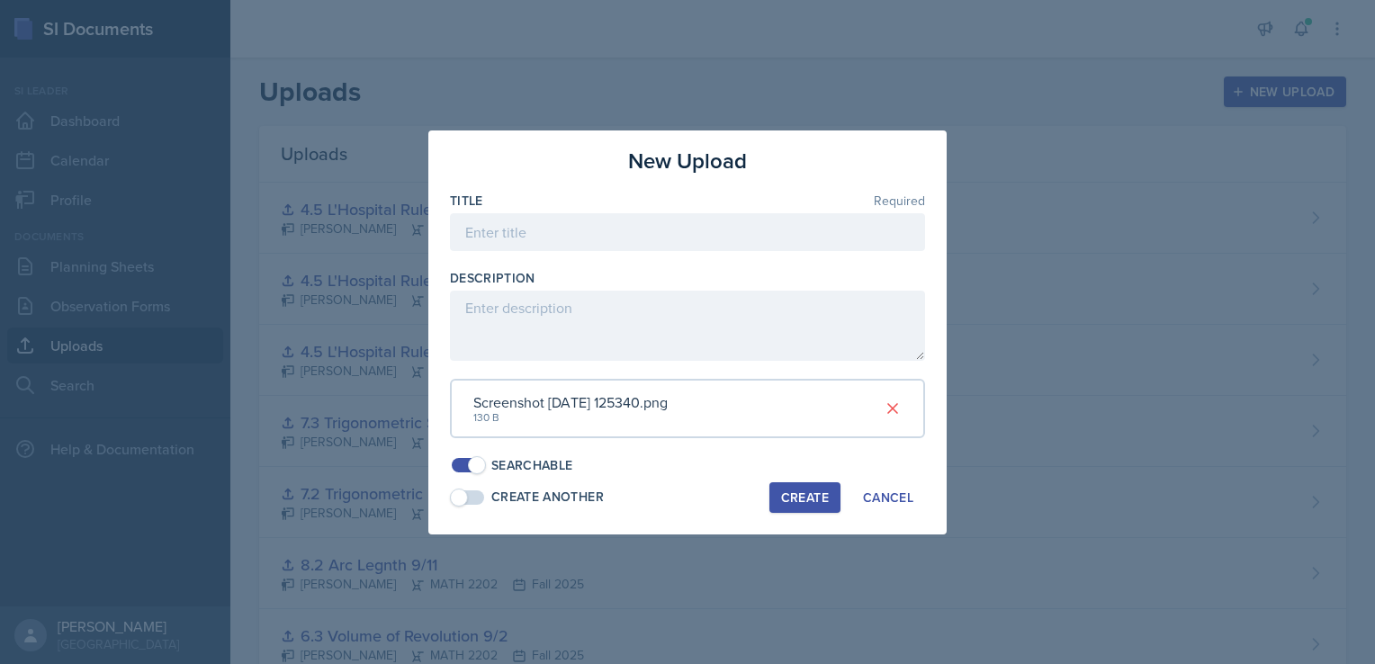
click at [803, 495] on div "Create" at bounding box center [805, 497] width 48 height 14
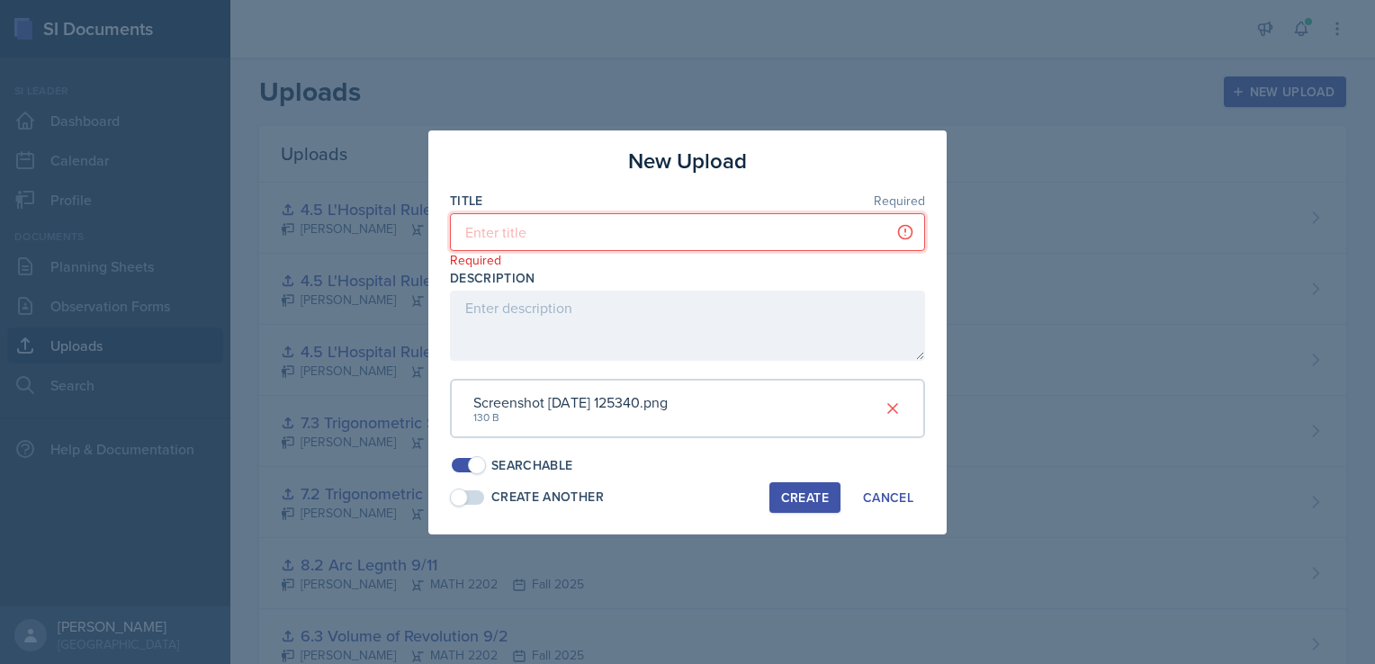
click at [609, 227] on input at bounding box center [687, 232] width 475 height 38
paste input "4.5 L'Hospital Rule 10/7"
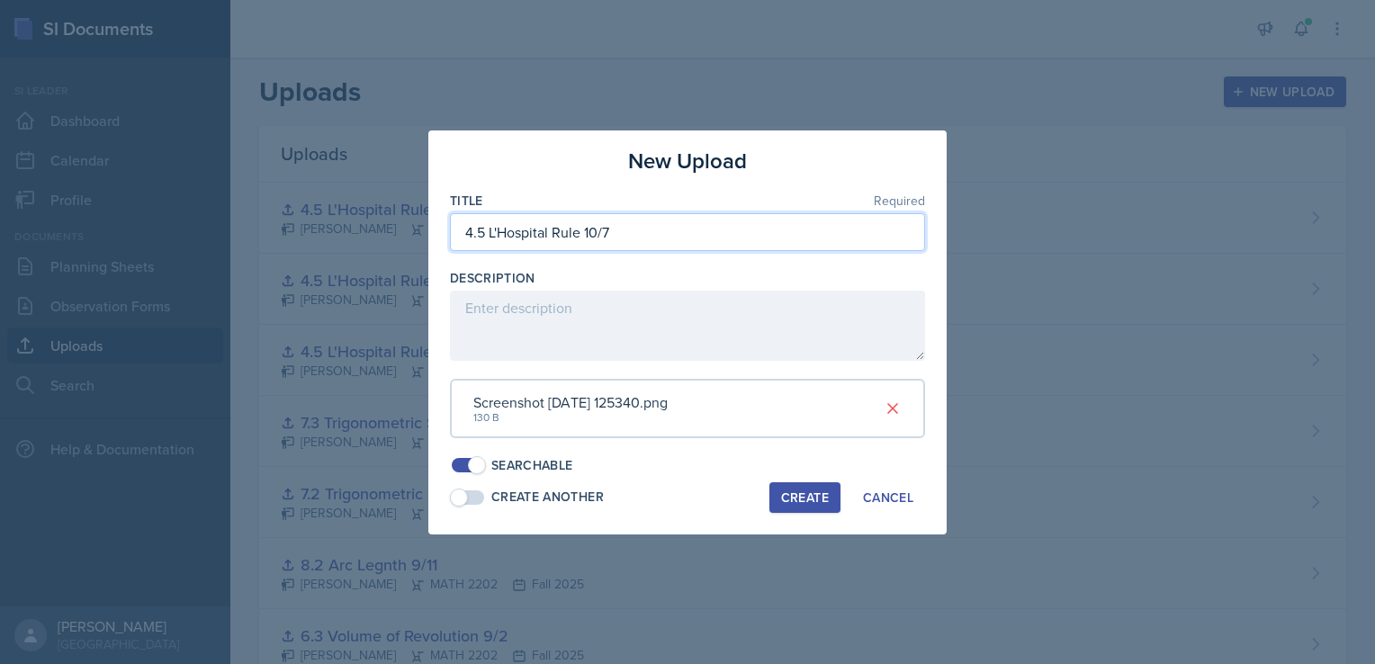
type input "4.5 L'Hospital Rule 10/7"
click at [811, 508] on button "Create" at bounding box center [804, 497] width 71 height 31
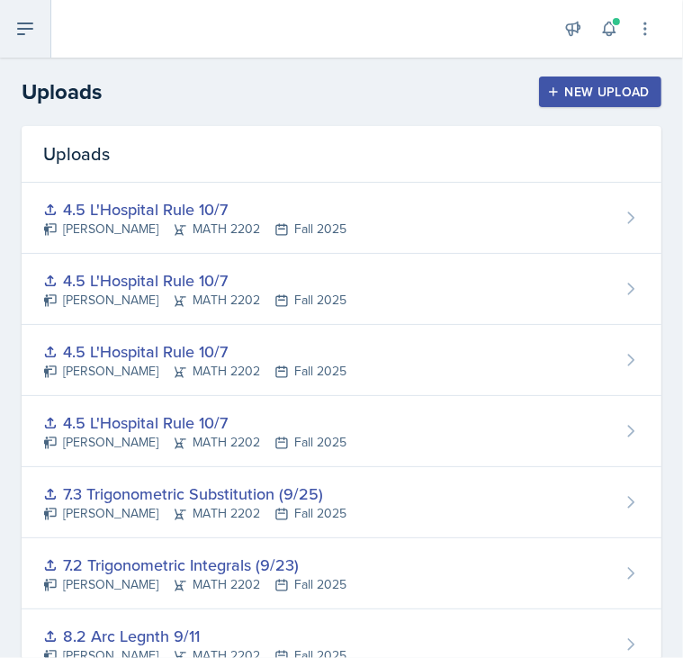
click at [22, 27] on icon at bounding box center [25, 29] width 22 height 22
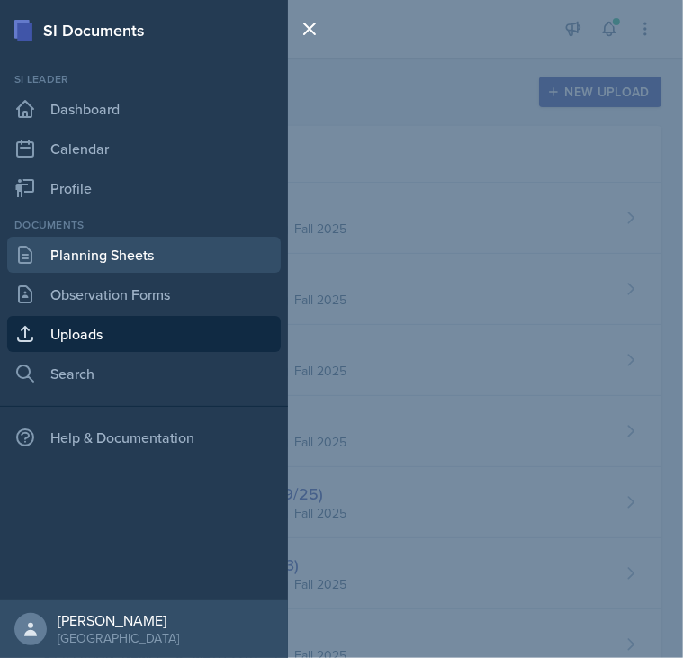
click at [94, 255] on link "Planning Sheets" at bounding box center [143, 255] width 273 height 36
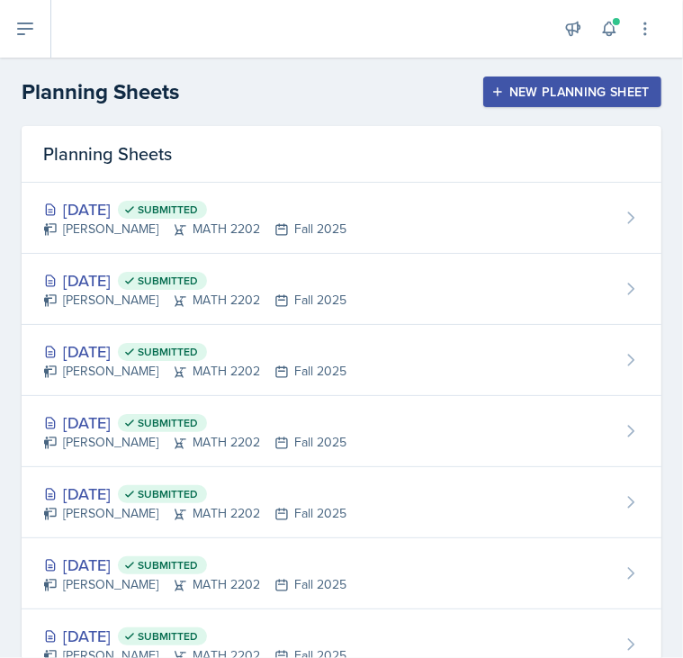
click at [553, 87] on div "New Planning Sheet" at bounding box center [572, 92] width 155 height 14
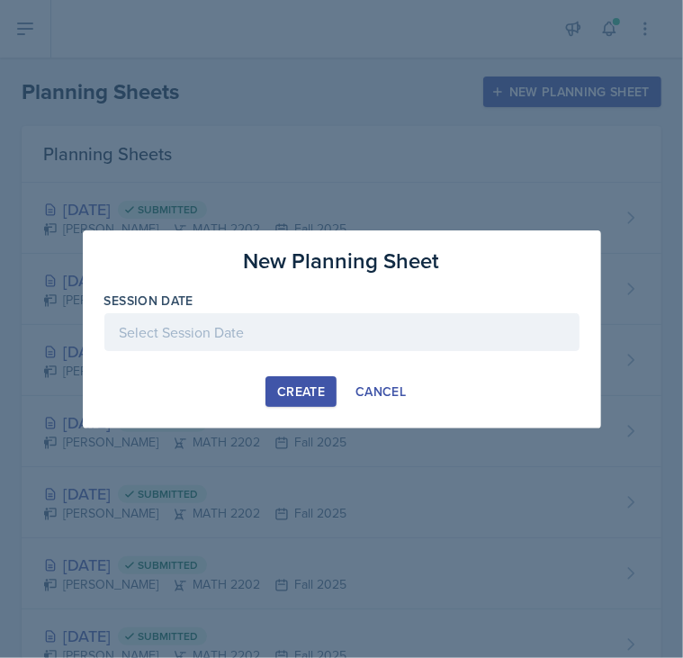
click at [210, 322] on div at bounding box center [341, 332] width 475 height 38
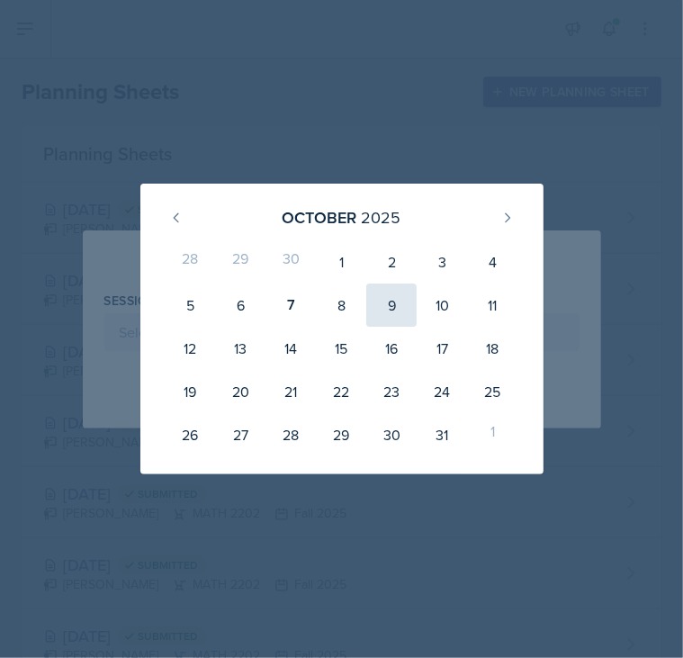
click at [394, 305] on div "9" at bounding box center [391, 304] width 50 height 43
type input "[DATE]"
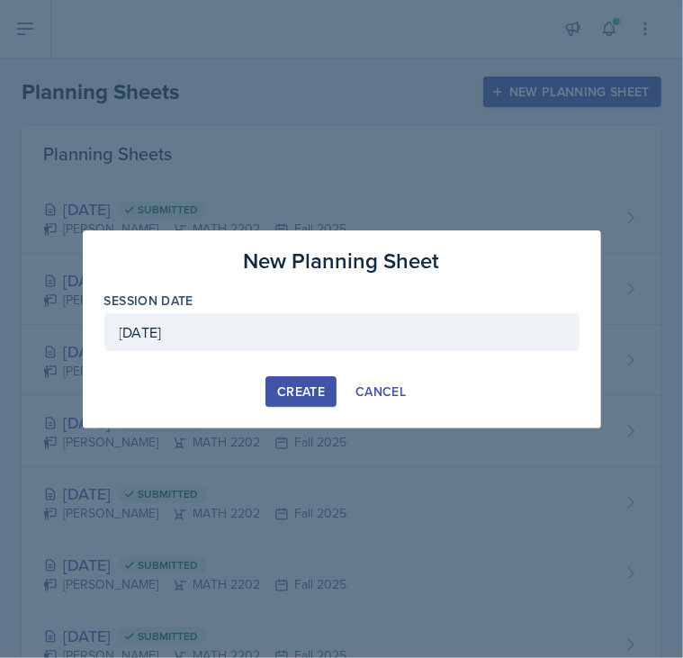
click at [306, 389] on div "Create" at bounding box center [301, 391] width 48 height 14
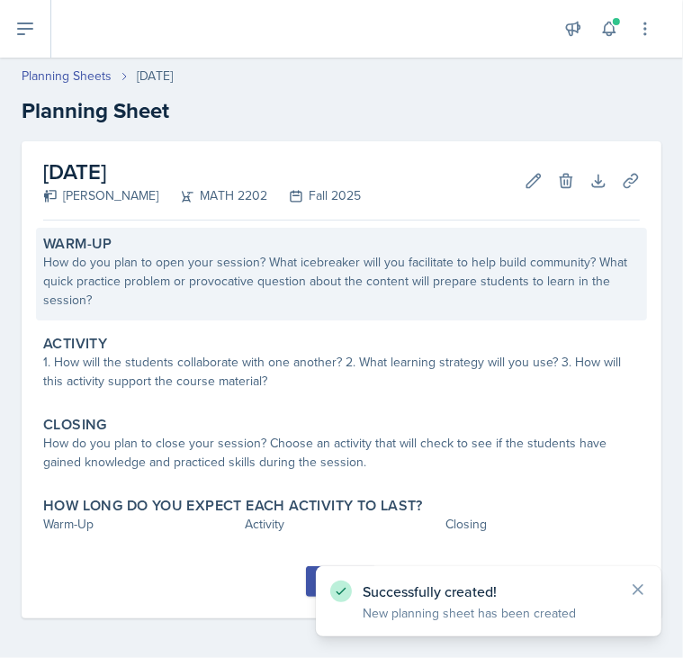
click at [159, 285] on div "How do you plan to open your session? What icebreaker will you facilitate to he…" at bounding box center [341, 281] width 596 height 57
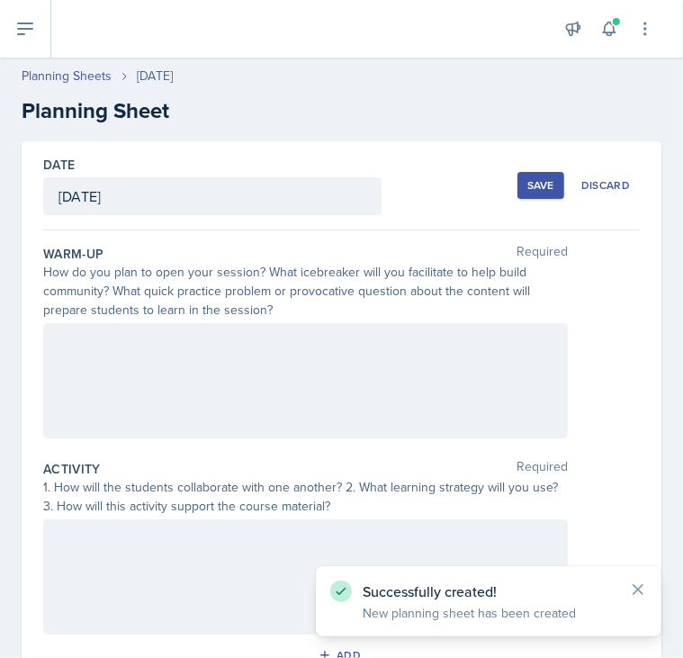
click at [95, 354] on div at bounding box center [305, 380] width 524 height 115
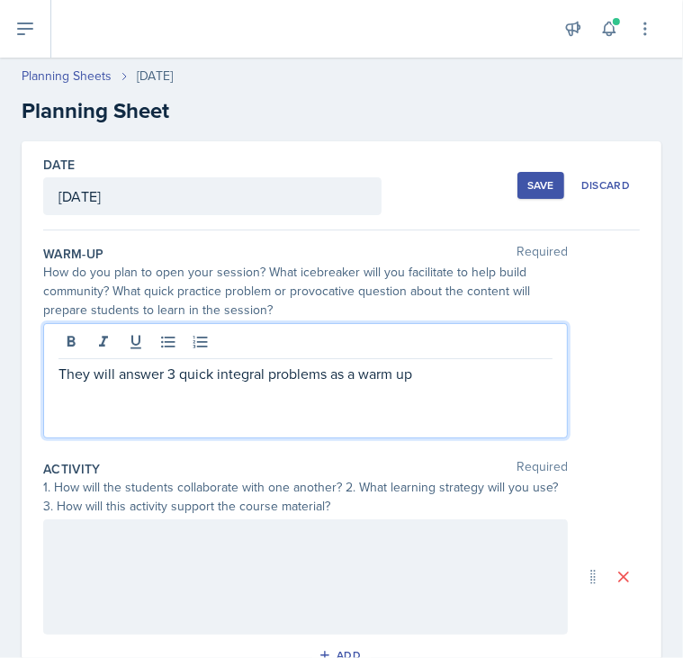
click at [174, 372] on p "They will answer 3 quick integral problems as a warm up" at bounding box center [305, 374] width 494 height 22
click at [212, 373] on p "They will answer 2 quick integral problems and 2 as a warm up" at bounding box center [305, 374] width 494 height 22
drag, startPoint x: 390, startPoint y: 373, endPoint x: 451, endPoint y: 380, distance: 61.5
click at [451, 380] on p "They will answer 2 short integral and limit problems and 2 as a warm up" at bounding box center [305, 374] width 494 height 22
drag, startPoint x: 455, startPoint y: 375, endPoint x: 506, endPoint y: 381, distance: 51.7
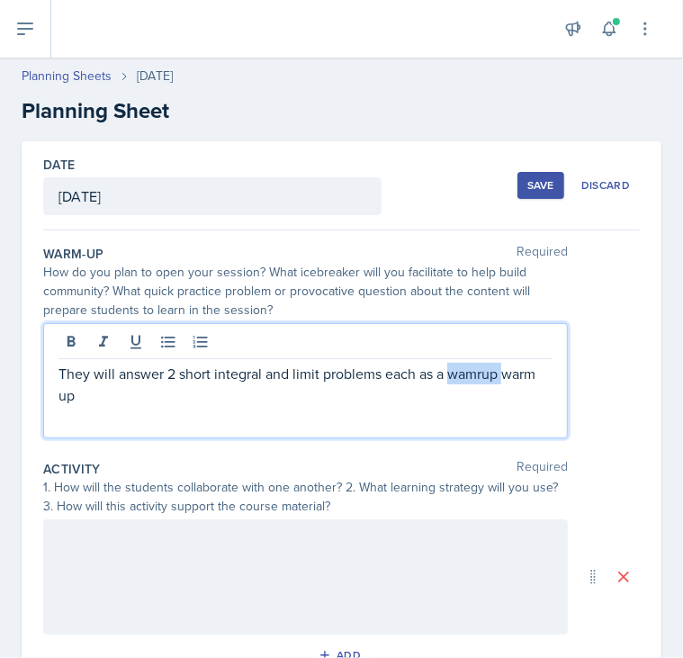
click at [506, 381] on p "They will answer 2 short integral and limit problems each as a wamrup warm up" at bounding box center [305, 384] width 494 height 43
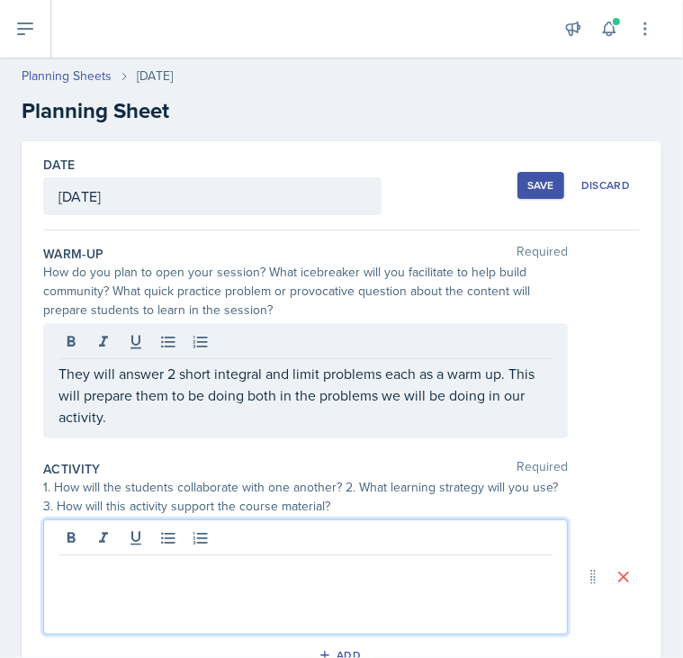
click at [117, 539] on div at bounding box center [305, 576] width 524 height 115
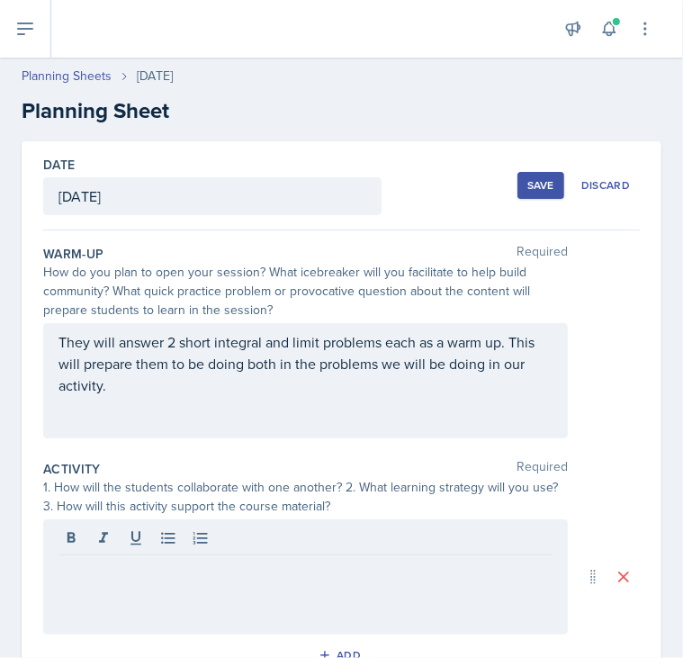
click at [527, 181] on div "Save" at bounding box center [540, 185] width 27 height 14
